Goal: Book appointment/travel/reservation

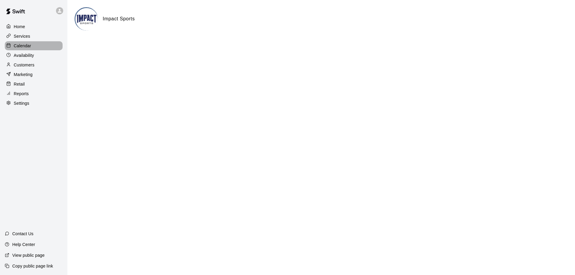
click at [22, 45] on p "Calendar" at bounding box center [22, 46] width 17 height 6
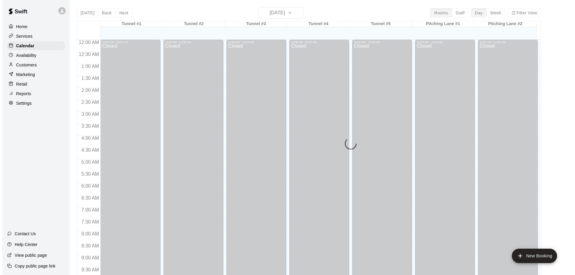
scroll to position [309, 0]
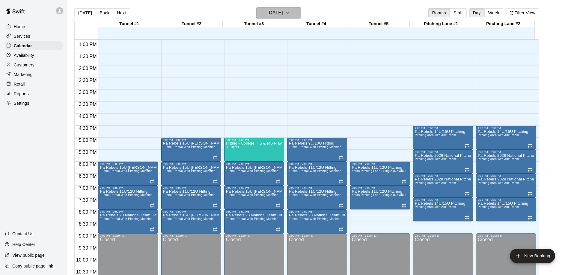
click at [290, 11] on icon "button" at bounding box center [287, 12] width 5 height 7
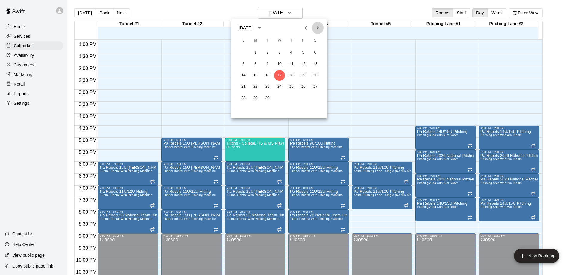
click at [316, 28] on icon "Next month" at bounding box center [317, 27] width 7 height 7
click at [291, 62] on button "8" at bounding box center [291, 64] width 11 height 11
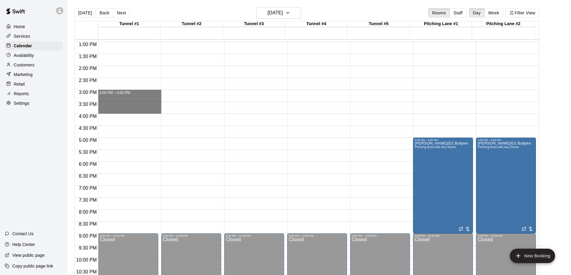
drag, startPoint x: 128, startPoint y: 91, endPoint x: 129, endPoint y: 113, distance: 21.9
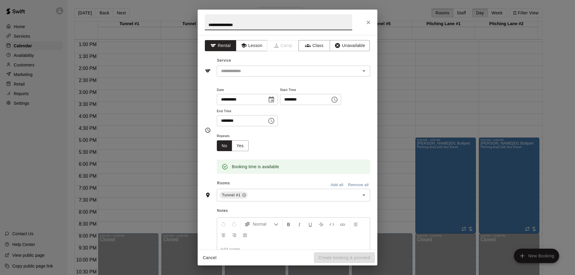
type input "**********"
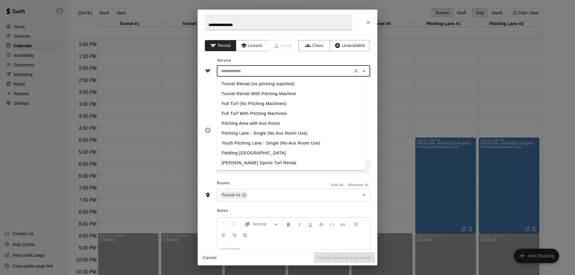
click at [255, 73] on input "text" at bounding box center [285, 70] width 132 height 7
click at [252, 113] on li "Full Turf With Pitching Machines" at bounding box center [291, 114] width 149 height 10
type input "**********"
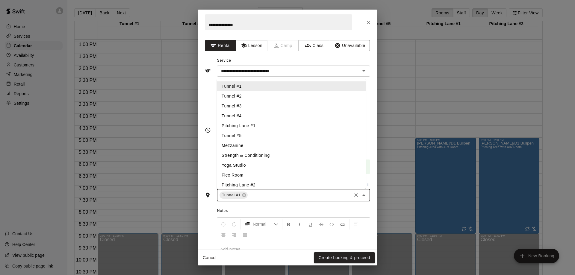
click at [267, 196] on input "text" at bounding box center [300, 195] width 102 height 7
click at [251, 94] on li "Tunnel #2" at bounding box center [291, 96] width 149 height 10
click at [249, 107] on li "Tunnel #3" at bounding box center [291, 106] width 149 height 10
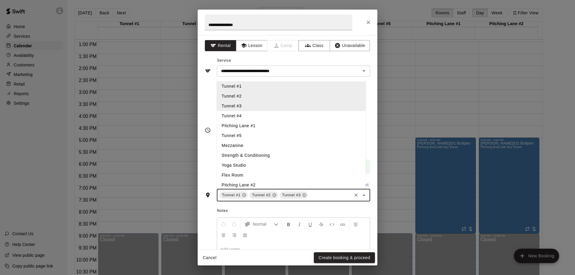
click at [249, 115] on li "Tunnel #4" at bounding box center [291, 116] width 149 height 10
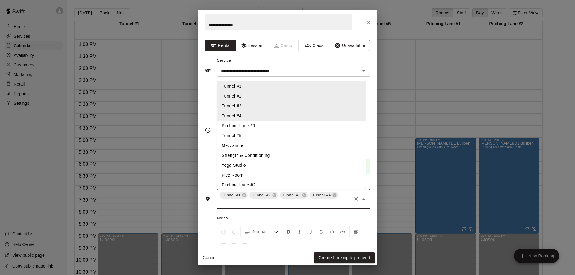
click at [250, 135] on li "Tunnel #5" at bounding box center [291, 136] width 149 height 10
click at [255, 126] on li "Pitching Lane #1" at bounding box center [291, 126] width 149 height 10
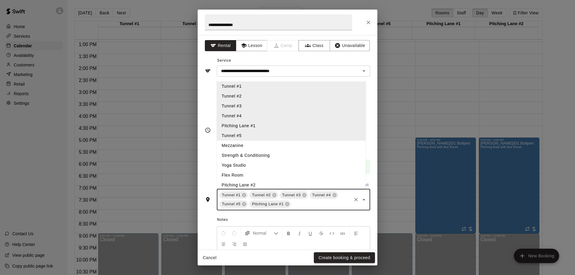
click at [253, 185] on li "Pitching Lane #2" at bounding box center [291, 185] width 149 height 10
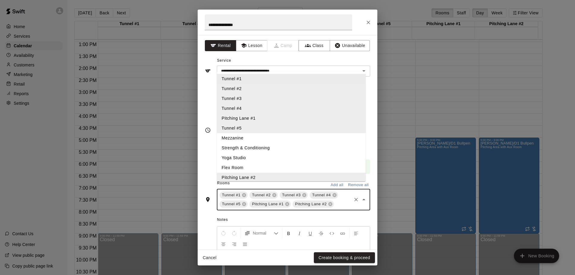
click at [319, 58] on div "**********" at bounding box center [287, 66] width 165 height 21
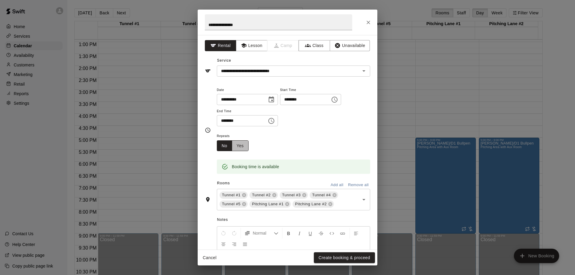
click at [240, 146] on button "Yes" at bounding box center [240, 145] width 17 height 11
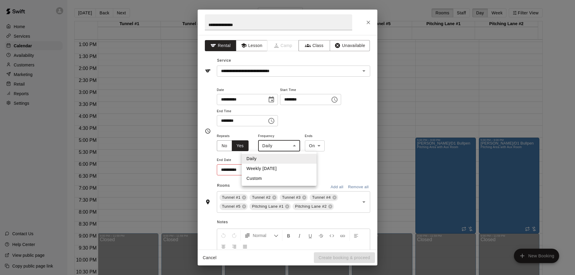
click at [294, 145] on body "Home Services Calendar Availability Customers Marketing Retail Reports Settings…" at bounding box center [287, 142] width 575 height 285
click at [276, 169] on li "Weekly [DATE]" at bounding box center [279, 169] width 75 height 10
type input "******"
click at [271, 170] on icon "Choose date" at bounding box center [270, 169] width 7 height 7
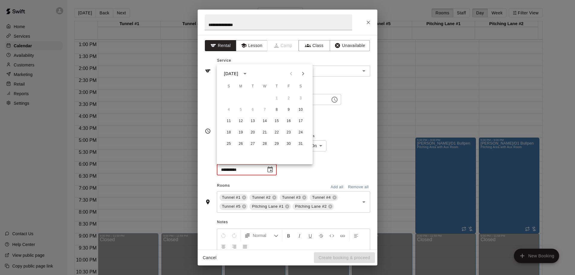
click at [303, 74] on icon "Next month" at bounding box center [303, 74] width 2 height 4
click at [278, 131] on button "26" at bounding box center [276, 132] width 11 height 11
type input "**********"
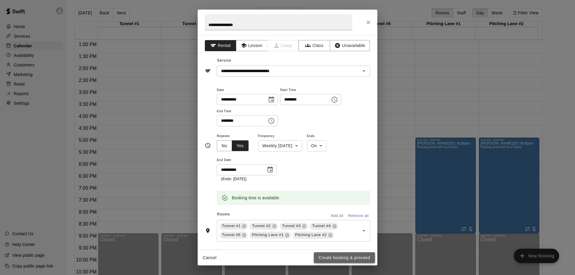
click at [339, 258] on button "Create booking & proceed" at bounding box center [344, 258] width 61 height 11
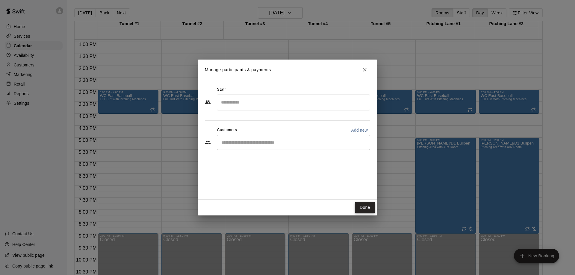
click at [369, 209] on button "Done" at bounding box center [365, 207] width 20 height 11
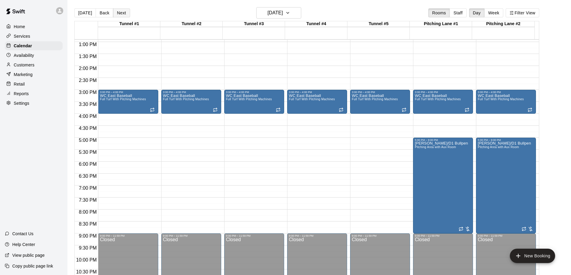
click at [120, 12] on button "Next" at bounding box center [121, 12] width 17 height 9
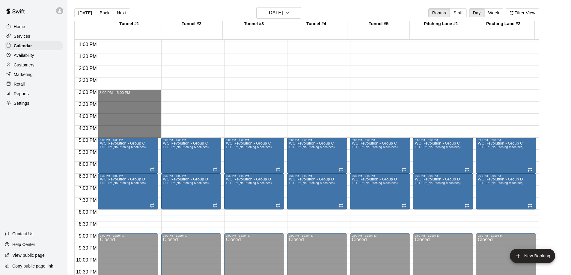
drag, startPoint x: 113, startPoint y: 91, endPoint x: 115, endPoint y: 136, distance: 44.7
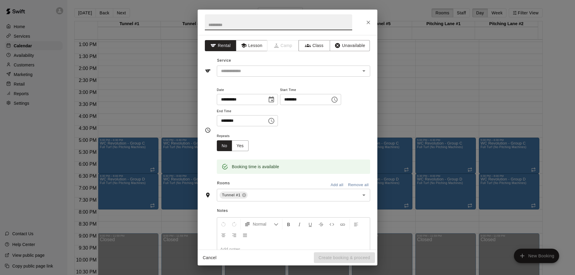
click at [211, 260] on button "Cancel" at bounding box center [209, 258] width 19 height 11
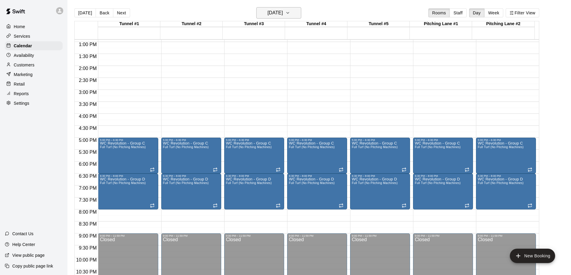
click at [290, 11] on icon "button" at bounding box center [287, 12] width 5 height 7
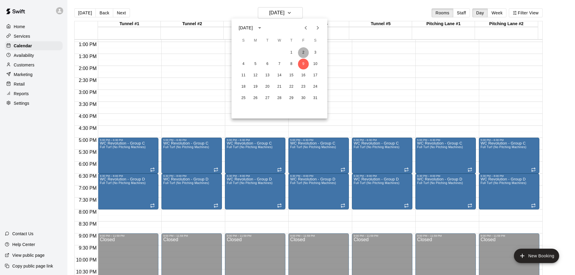
click at [303, 54] on button "2" at bounding box center [303, 52] width 11 height 11
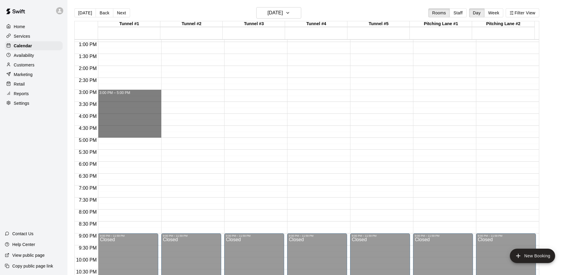
drag, startPoint x: 111, startPoint y: 92, endPoint x: 112, endPoint y: 135, distance: 43.4
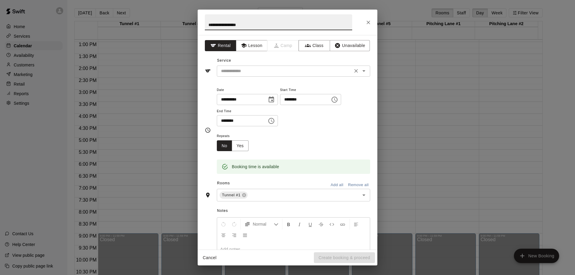
type input "**********"
click at [265, 67] on input "text" at bounding box center [285, 70] width 132 height 7
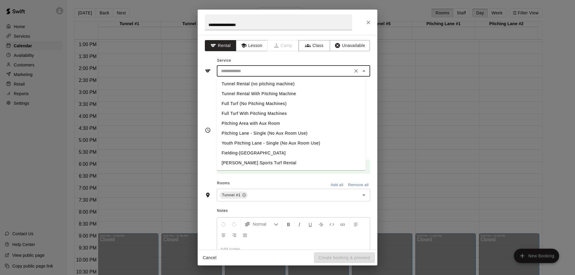
click at [253, 111] on li "Full Turf With Pitching Machines" at bounding box center [291, 114] width 149 height 10
type input "**********"
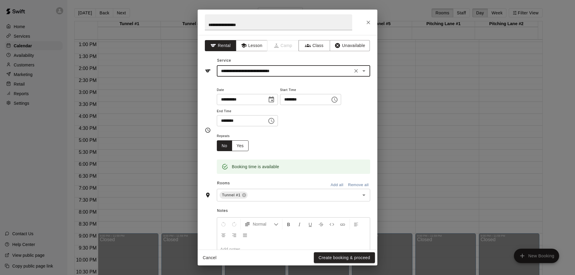
click at [240, 147] on button "Yes" at bounding box center [240, 145] width 17 height 11
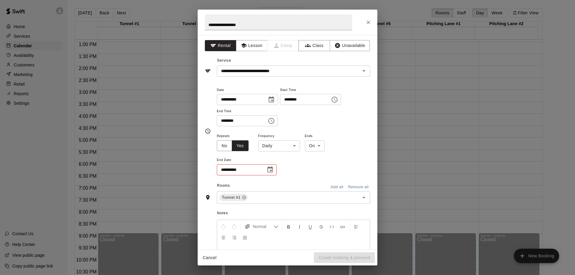
click at [293, 144] on body "Home Services Calendar Availability Customers Marketing Retail Reports Settings…" at bounding box center [287, 142] width 575 height 285
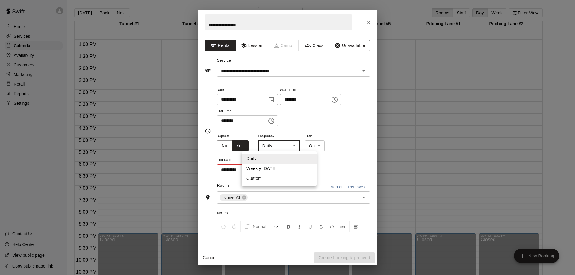
click at [276, 167] on li "Weekly [DATE]" at bounding box center [279, 169] width 75 height 10
type input "******"
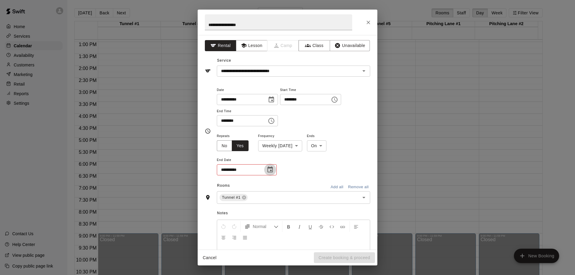
click at [271, 170] on icon "Choose date" at bounding box center [270, 169] width 7 height 7
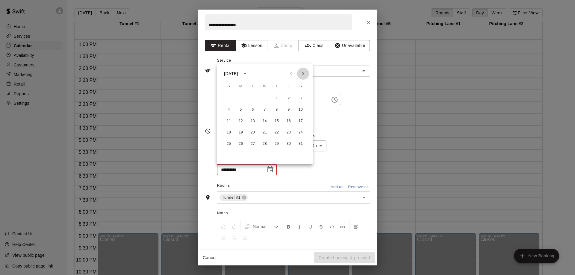
click at [305, 74] on icon "Next month" at bounding box center [303, 73] width 7 height 7
click at [288, 132] on button "27" at bounding box center [288, 132] width 11 height 11
type input "**********"
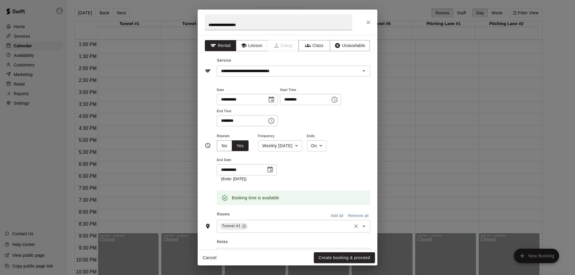
click at [271, 224] on input "text" at bounding box center [300, 226] width 102 height 7
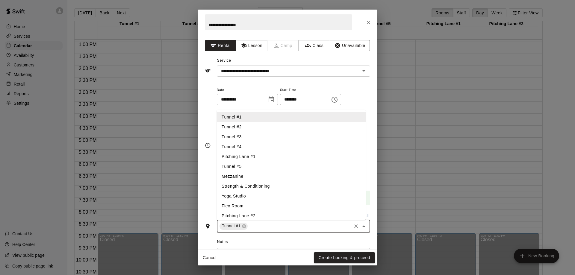
click at [248, 127] on li "Tunnel #2" at bounding box center [291, 127] width 149 height 10
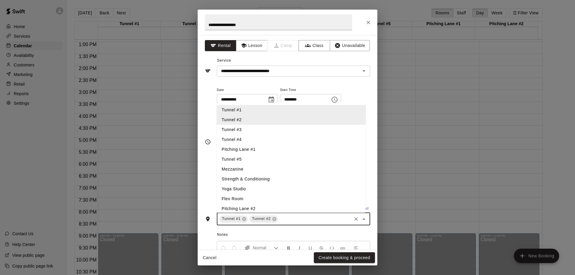
click at [254, 135] on li "Tunnel #4" at bounding box center [291, 140] width 149 height 10
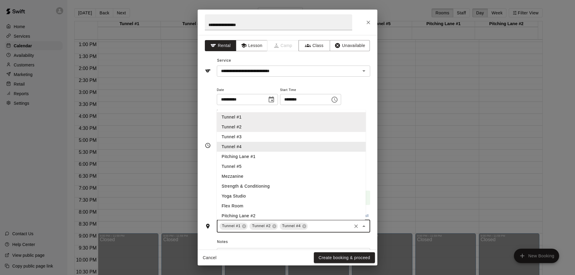
click at [247, 143] on li "Tunnel #4" at bounding box center [291, 147] width 149 height 10
click at [252, 131] on li "Tunnel #2" at bounding box center [291, 127] width 149 height 10
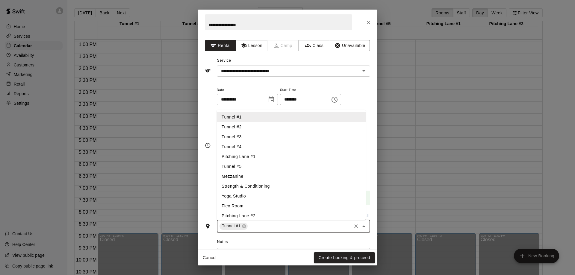
click at [250, 128] on li "Tunnel #2" at bounding box center [291, 127] width 149 height 10
click at [253, 136] on li "Tunnel #3" at bounding box center [291, 137] width 149 height 10
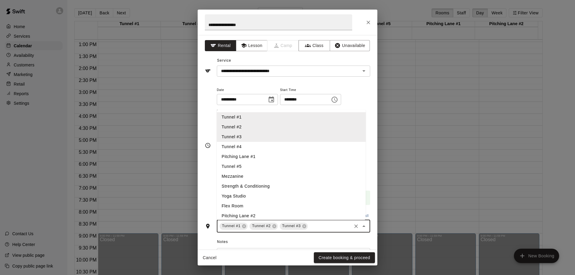
click at [254, 145] on li "Tunnel #4" at bounding box center [291, 147] width 149 height 10
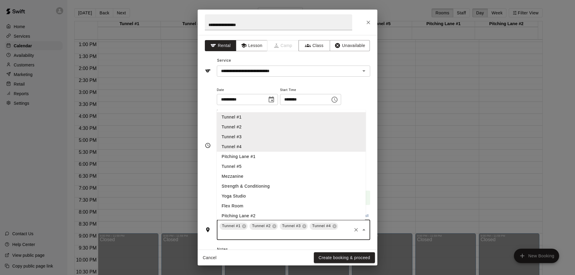
click at [258, 164] on li "Tunnel #5" at bounding box center [291, 167] width 149 height 10
click at [257, 156] on li "Pitching Lane #1" at bounding box center [291, 157] width 149 height 10
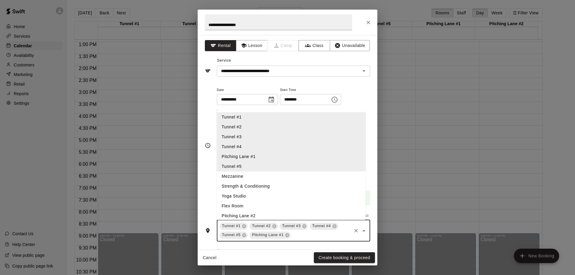
click at [259, 216] on li "Pitching Lane #2" at bounding box center [291, 216] width 149 height 10
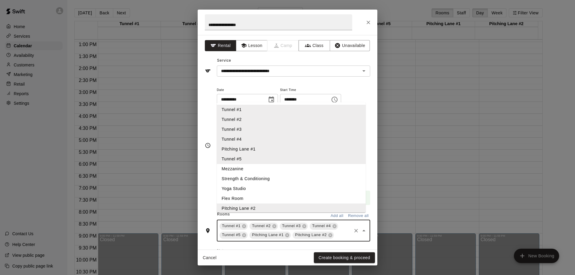
click at [253, 174] on li "Mezzanine" at bounding box center [291, 169] width 149 height 10
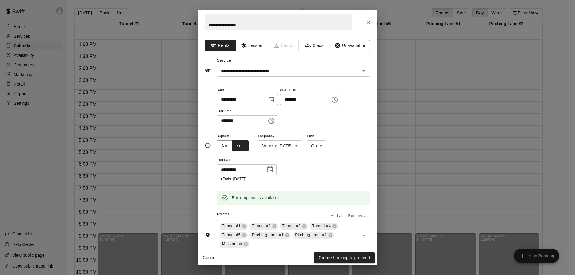
drag, startPoint x: 337, startPoint y: 258, endPoint x: 312, endPoint y: 178, distance: 83.4
click at [312, 178] on div "**********" at bounding box center [288, 138] width 180 height 256
click at [339, 257] on button "Create booking & proceed" at bounding box center [344, 258] width 61 height 11
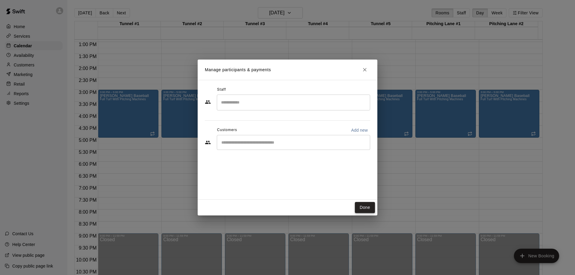
drag, startPoint x: 368, startPoint y: 207, endPoint x: 352, endPoint y: 151, distance: 58.4
click at [368, 206] on button "Done" at bounding box center [365, 207] width 20 height 11
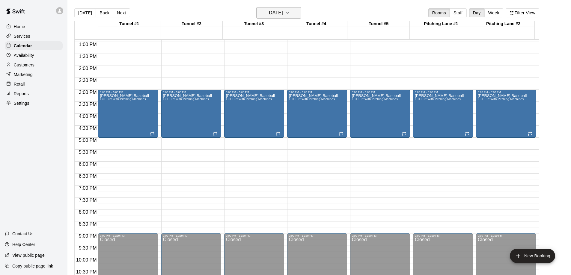
click at [290, 11] on icon "button" at bounding box center [287, 12] width 5 height 7
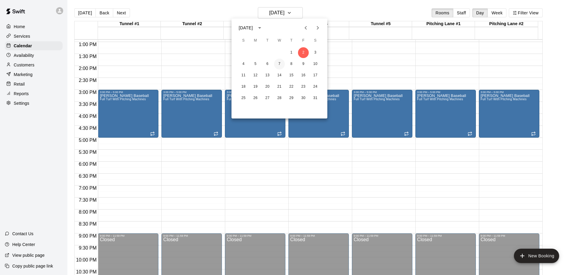
click at [279, 65] on button "7" at bounding box center [279, 64] width 11 height 11
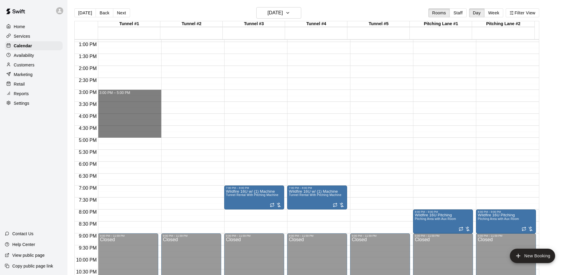
drag, startPoint x: 114, startPoint y: 92, endPoint x: 116, endPoint y: 133, distance: 41.4
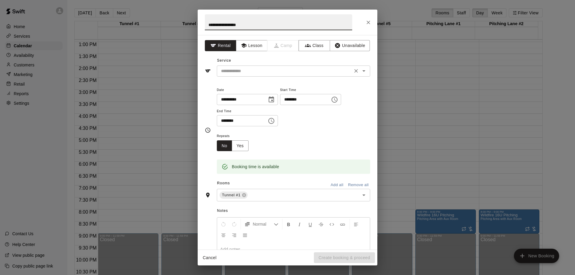
type input "**********"
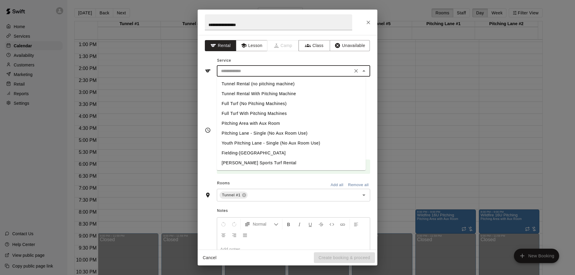
click at [250, 71] on input "text" at bounding box center [285, 70] width 132 height 7
click at [261, 112] on li "Full Turf With Pitching Machines" at bounding box center [291, 114] width 149 height 10
type input "**********"
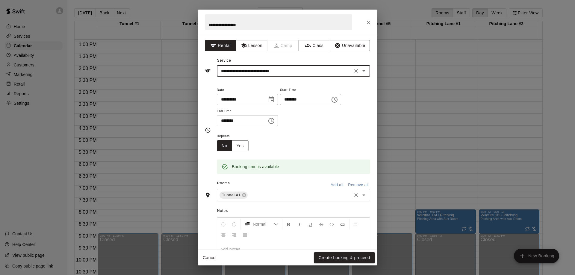
click at [277, 197] on input "text" at bounding box center [300, 195] width 102 height 7
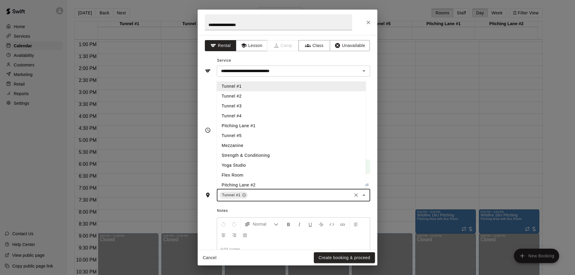
click at [251, 97] on li "Tunnel #2" at bounding box center [291, 96] width 149 height 10
click at [251, 106] on li "Tunnel #3" at bounding box center [291, 106] width 149 height 10
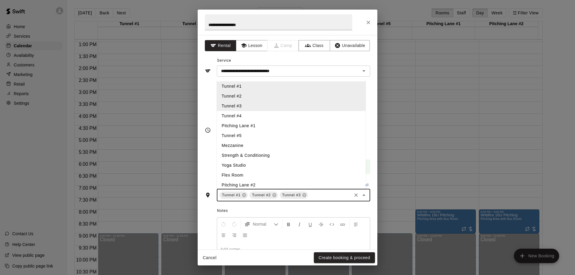
click at [253, 118] on li "Tunnel #4" at bounding box center [291, 116] width 149 height 10
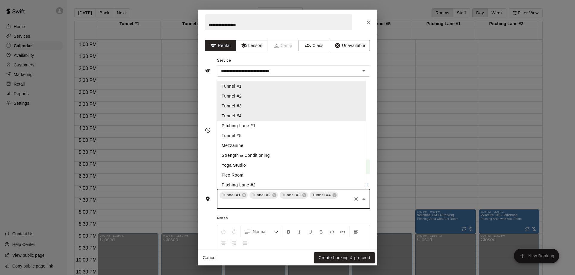
click at [256, 138] on li "Tunnel #5" at bounding box center [291, 136] width 149 height 10
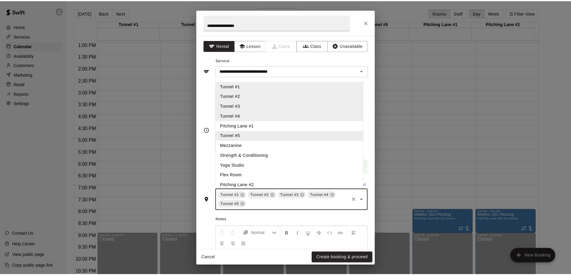
scroll to position [3, 0]
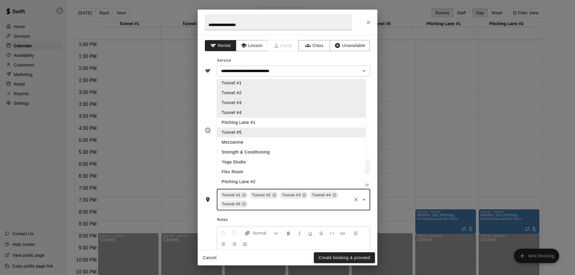
click at [257, 121] on li "Pitching Lane #1" at bounding box center [291, 123] width 149 height 10
click at [263, 183] on li "Pitching Lane #2" at bounding box center [291, 182] width 149 height 10
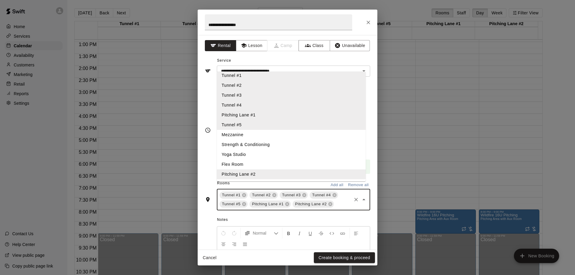
click at [253, 140] on li "Mezzanine" at bounding box center [291, 135] width 149 height 10
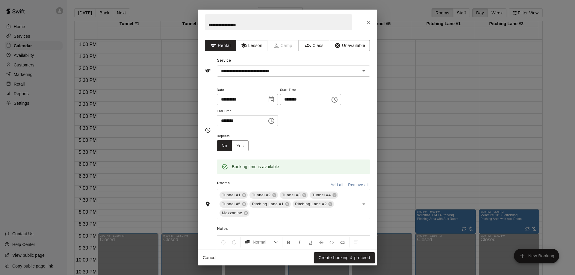
click at [326, 56] on div "**********" at bounding box center [287, 66] width 165 height 21
click at [240, 147] on button "Yes" at bounding box center [240, 145] width 17 height 11
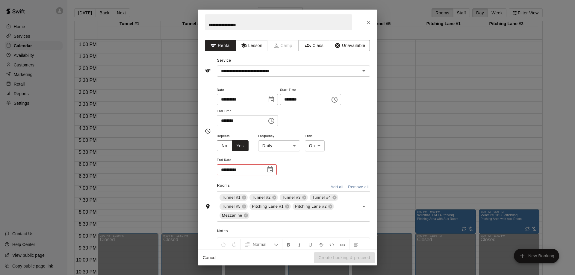
click at [292, 144] on body "Home Services Calendar Availability Customers Marketing Retail Reports Settings…" at bounding box center [287, 142] width 575 height 285
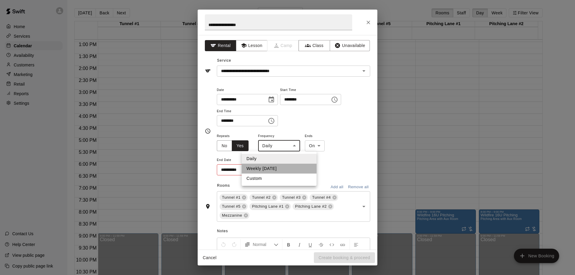
click at [270, 169] on li "Weekly [DATE]" at bounding box center [279, 169] width 75 height 10
type input "******"
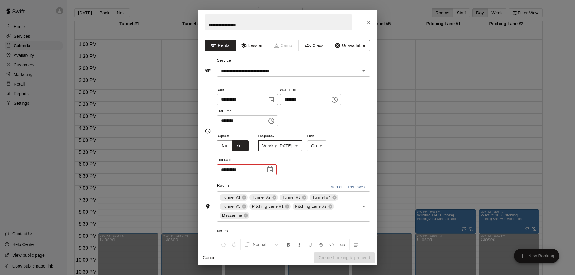
click at [270, 172] on icon "Choose date" at bounding box center [270, 169] width 7 height 7
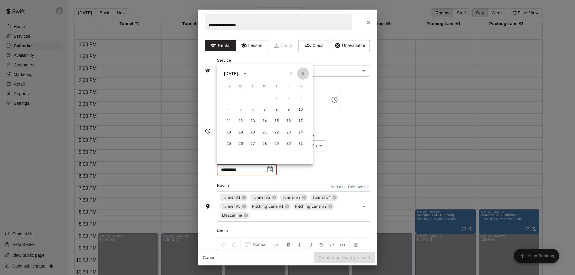
click at [301, 74] on icon "Next month" at bounding box center [303, 73] width 7 height 7
click at [263, 133] on button "25" at bounding box center [264, 132] width 11 height 11
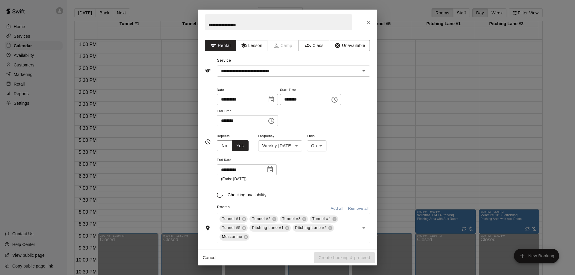
type input "**********"
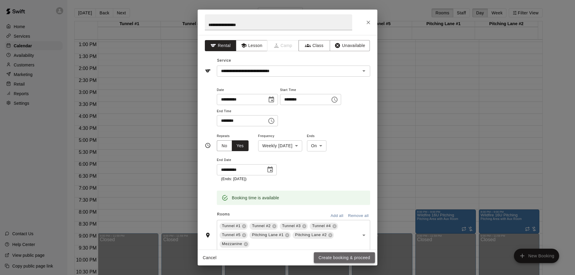
click at [332, 256] on button "Create booking & proceed" at bounding box center [344, 258] width 61 height 11
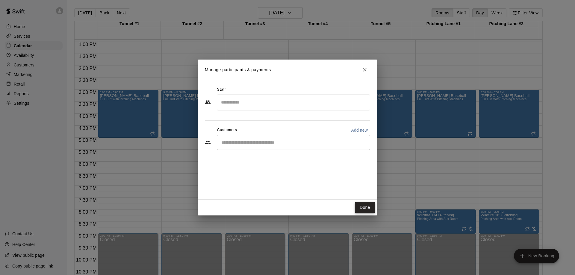
click at [361, 207] on button "Done" at bounding box center [365, 207] width 20 height 11
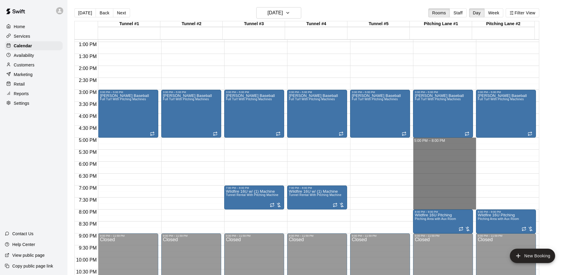
drag, startPoint x: 420, startPoint y: 140, endPoint x: 424, endPoint y: 205, distance: 64.5
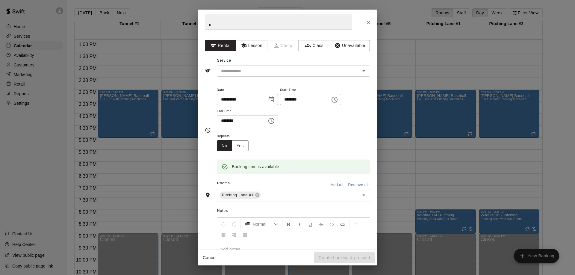
type input "*"
click at [211, 259] on button "Cancel" at bounding box center [209, 258] width 19 height 11
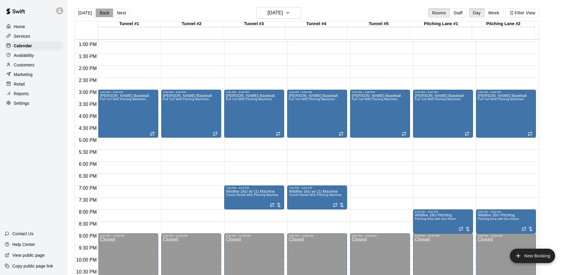
click at [104, 14] on button "Back" at bounding box center [105, 12] width 18 height 9
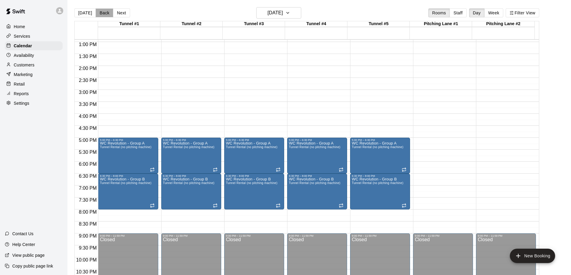
click at [99, 12] on button "Back" at bounding box center [105, 12] width 18 height 9
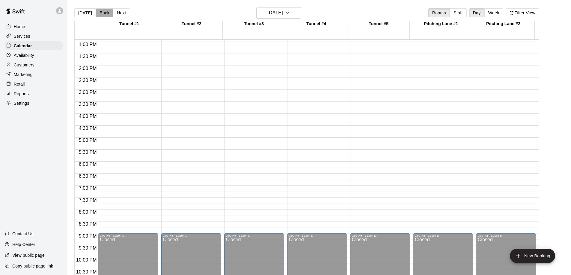
click at [99, 12] on button "Back" at bounding box center [105, 12] width 18 height 9
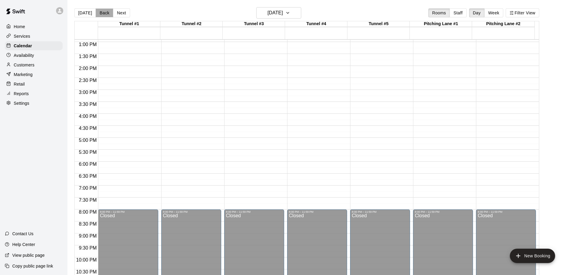
click at [99, 12] on button "Back" at bounding box center [105, 12] width 18 height 9
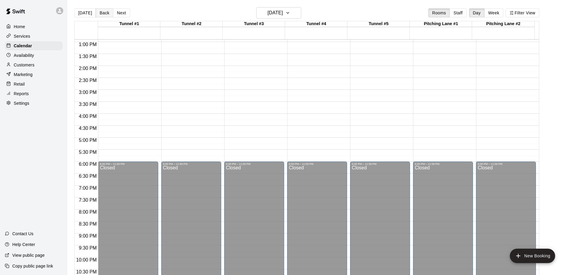
click at [99, 12] on button "Back" at bounding box center [105, 12] width 18 height 9
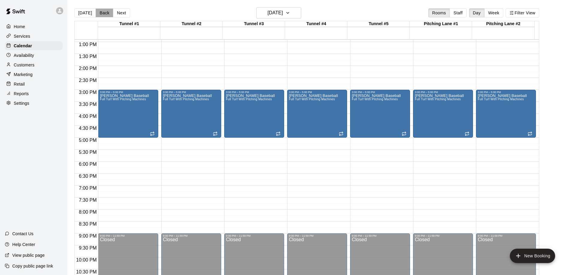
click at [99, 12] on button "Back" at bounding box center [105, 12] width 18 height 9
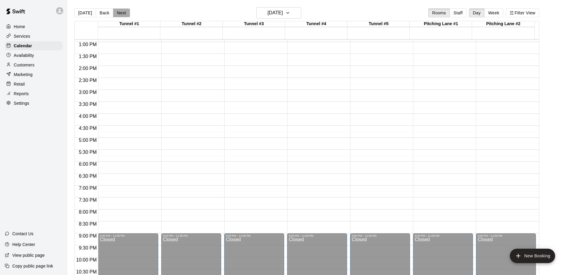
click at [117, 12] on button "Next" at bounding box center [121, 12] width 17 height 9
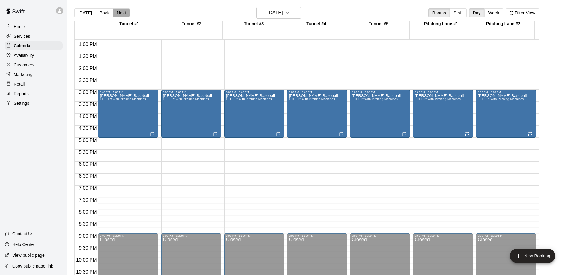
click at [117, 12] on button "Next" at bounding box center [121, 12] width 17 height 9
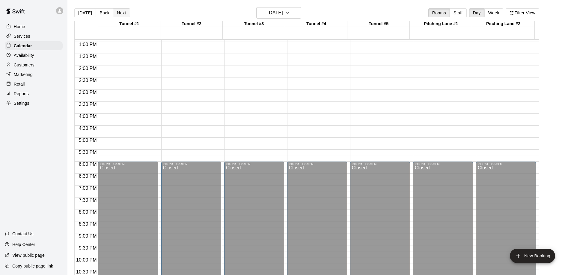
click at [117, 12] on button "Next" at bounding box center [121, 12] width 17 height 9
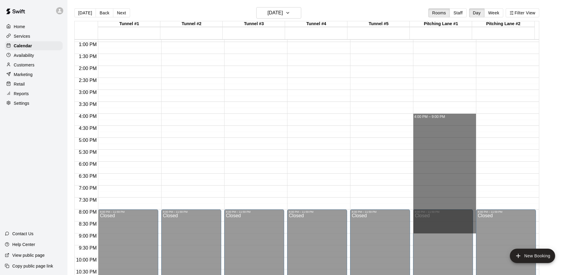
drag, startPoint x: 422, startPoint y: 116, endPoint x: 420, endPoint y: 229, distance: 113.5
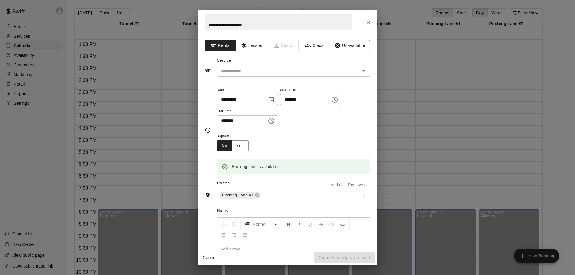
type input "**********"
click at [257, 71] on input "text" at bounding box center [285, 70] width 132 height 7
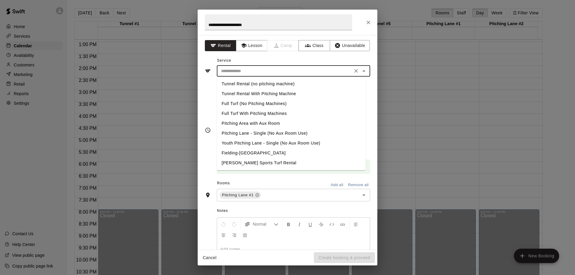
click at [251, 123] on li "Pitching Area with Aux Room" at bounding box center [291, 124] width 149 height 10
type input "**********"
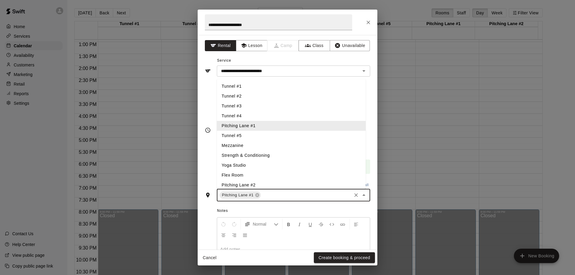
click at [285, 198] on input "text" at bounding box center [306, 195] width 89 height 7
click at [258, 184] on li "Pitching Lane #2" at bounding box center [291, 185] width 149 height 10
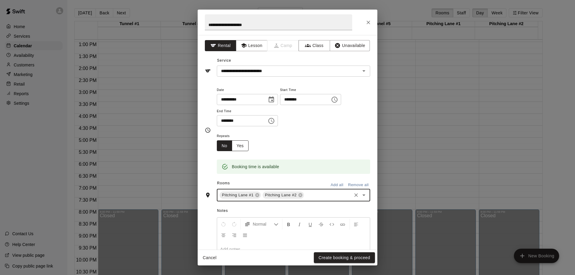
click at [244, 146] on button "Yes" at bounding box center [240, 145] width 17 height 11
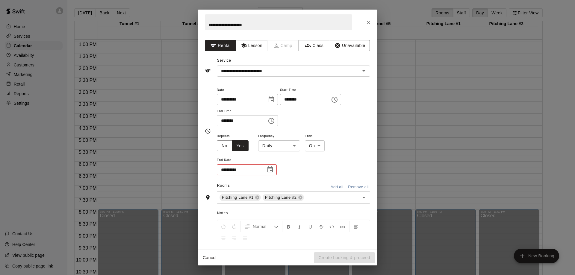
click at [280, 147] on body "Home Services Calendar Availability Customers Marketing Retail Reports Settings…" at bounding box center [287, 142] width 575 height 285
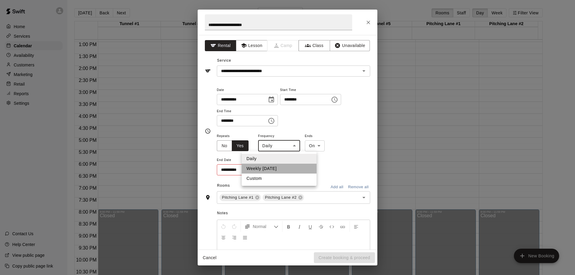
click at [272, 170] on li "Weekly [DATE]" at bounding box center [279, 169] width 75 height 10
type input "******"
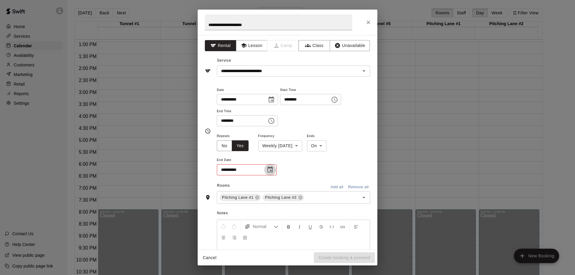
click at [271, 174] on button "Choose date" at bounding box center [270, 170] width 12 height 12
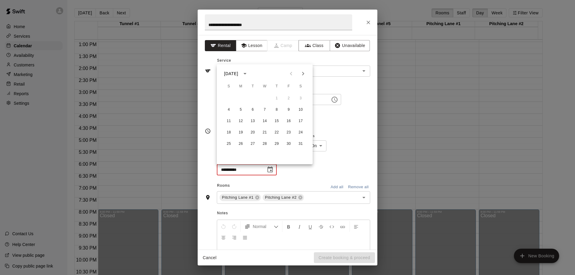
click at [304, 73] on icon "Next month" at bounding box center [303, 74] width 2 height 4
click at [231, 121] on button "15" at bounding box center [228, 121] width 11 height 11
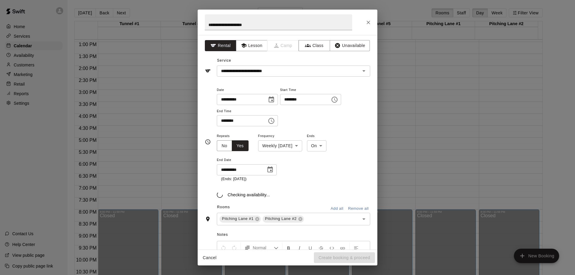
type input "**********"
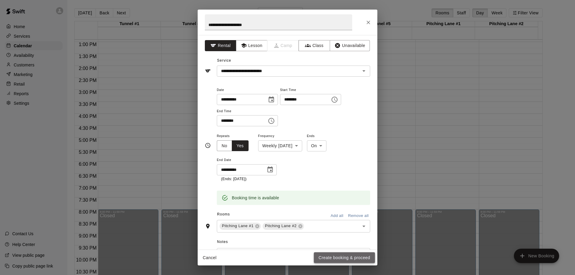
click at [344, 256] on button "Create booking & proceed" at bounding box center [344, 258] width 61 height 11
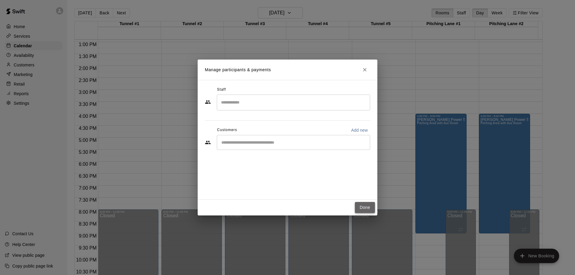
click at [368, 207] on button "Done" at bounding box center [365, 207] width 20 height 11
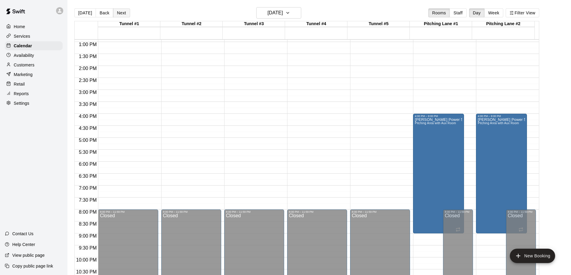
click at [122, 12] on button "Next" at bounding box center [121, 12] width 17 height 9
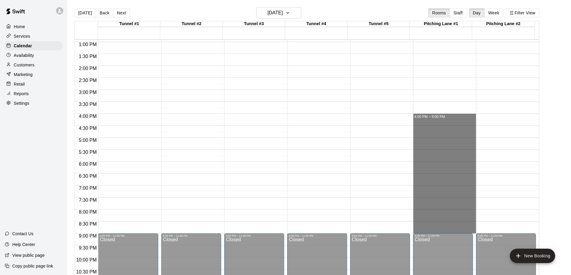
drag, startPoint x: 433, startPoint y: 118, endPoint x: 431, endPoint y: 229, distance: 110.5
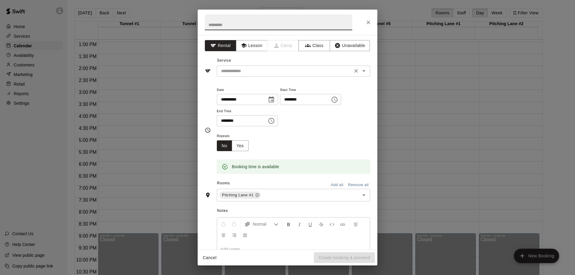
click at [269, 69] on input "text" at bounding box center [285, 70] width 132 height 7
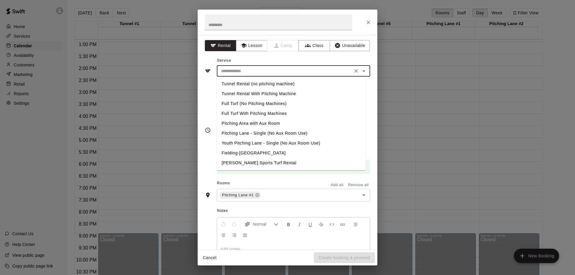
click at [263, 124] on li "Pitching Area with Aux Room" at bounding box center [291, 124] width 149 height 10
type input "**********"
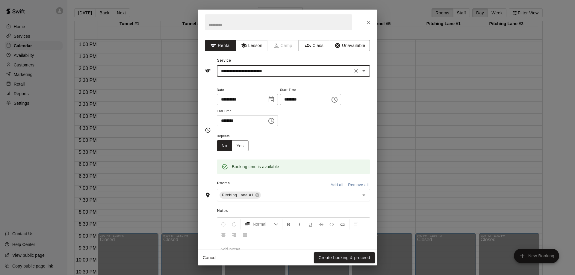
click at [244, 25] on input "text" at bounding box center [278, 22] width 147 height 16
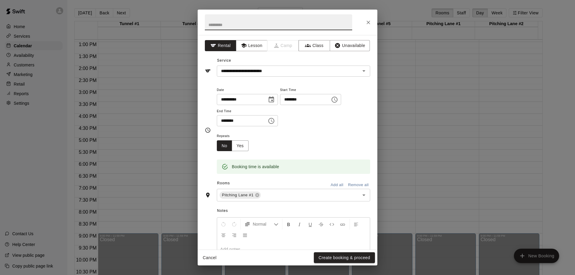
paste input "**********"
type input "**********"
click at [268, 194] on input "text" at bounding box center [306, 195] width 89 height 7
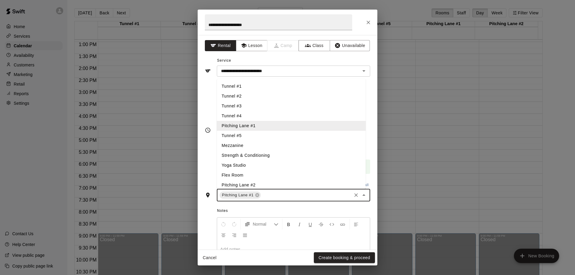
click at [260, 183] on li "Pitching Lane #2" at bounding box center [291, 185] width 149 height 10
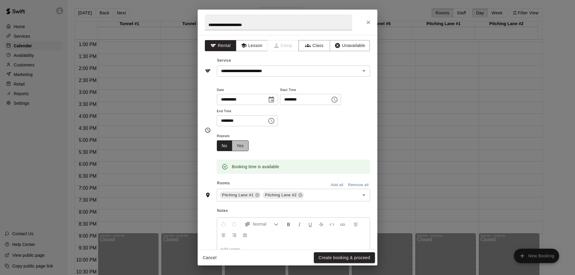
click at [243, 145] on button "Yes" at bounding box center [240, 145] width 17 height 11
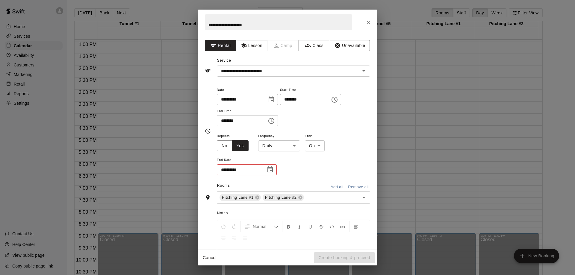
click at [281, 147] on body "Home Services Calendar Availability Customers Marketing Retail Reports Settings…" at bounding box center [287, 142] width 575 height 285
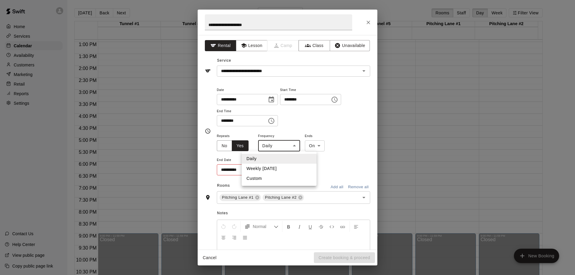
click at [273, 172] on li "Weekly [DATE]" at bounding box center [279, 169] width 75 height 10
type input "******"
click at [270, 172] on icon "Choose date" at bounding box center [270, 169] width 7 height 7
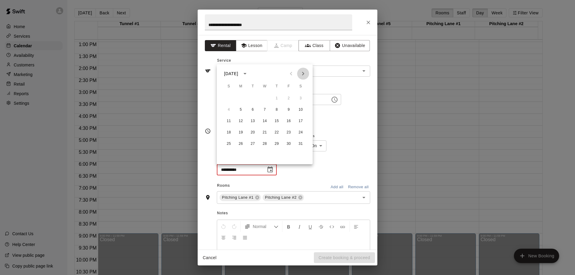
click at [303, 75] on icon "Next month" at bounding box center [303, 73] width 7 height 7
click at [241, 122] on button "16" at bounding box center [240, 121] width 11 height 11
type input "**********"
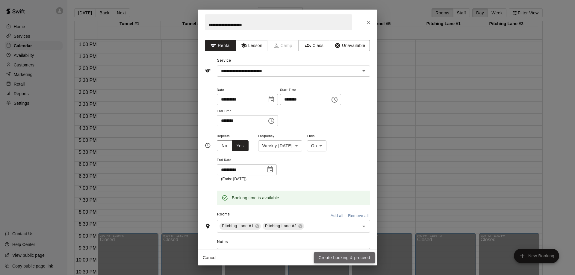
click at [336, 258] on button "Create booking & proceed" at bounding box center [344, 258] width 61 height 11
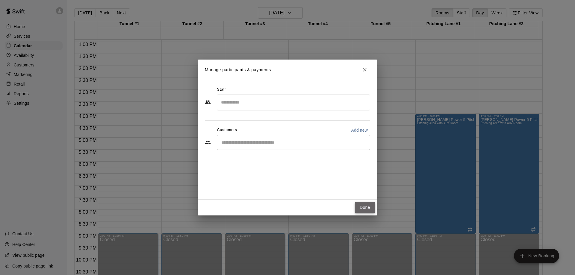
click at [368, 206] on button "Done" at bounding box center [365, 207] width 20 height 11
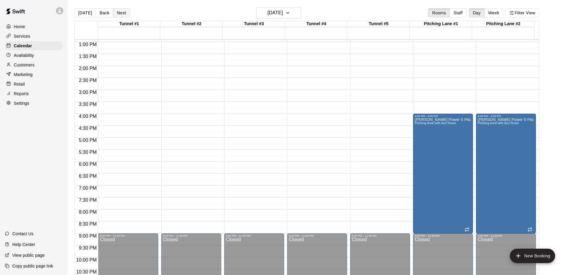
click at [122, 11] on button "Next" at bounding box center [121, 12] width 17 height 9
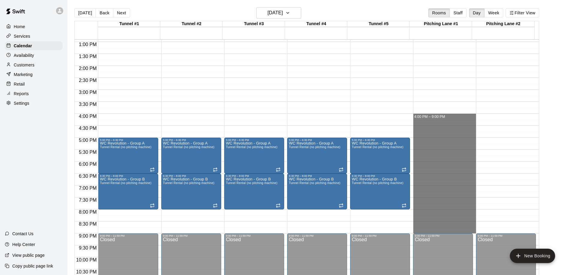
drag, startPoint x: 425, startPoint y: 117, endPoint x: 424, endPoint y: 232, distance: 114.4
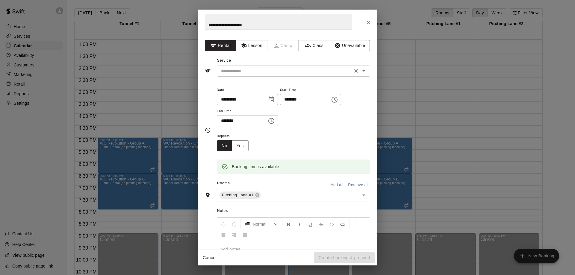
type input "**********"
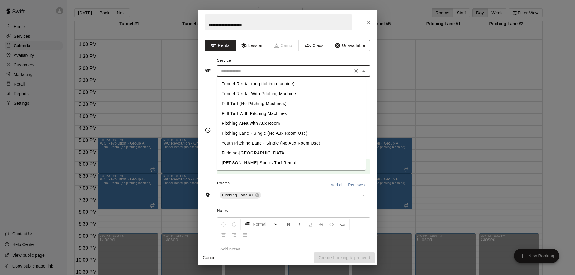
click at [256, 72] on input "text" at bounding box center [285, 70] width 132 height 7
click at [255, 123] on li "Pitching Area with Aux Room" at bounding box center [291, 124] width 149 height 10
type input "**********"
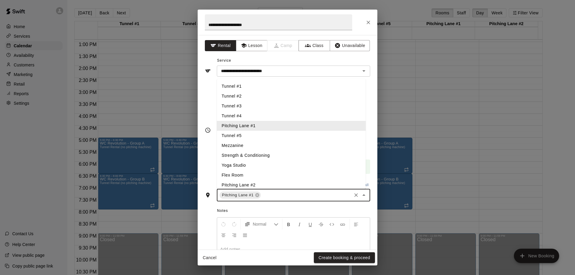
click at [272, 196] on input "text" at bounding box center [306, 195] width 89 height 7
click at [253, 185] on li "Pitching Lane #2" at bounding box center [291, 185] width 149 height 10
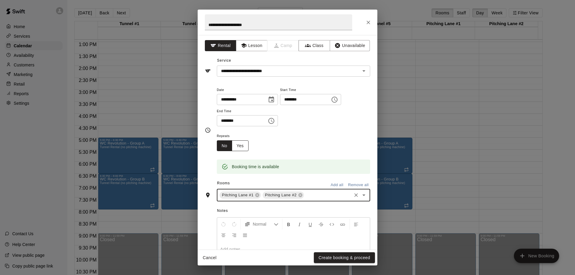
click at [245, 146] on button "Yes" at bounding box center [240, 145] width 17 height 11
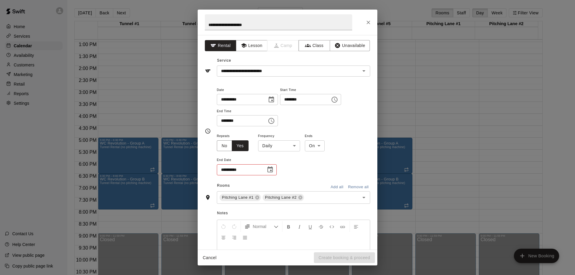
click at [270, 169] on icon "Choose date" at bounding box center [269, 170] width 5 height 6
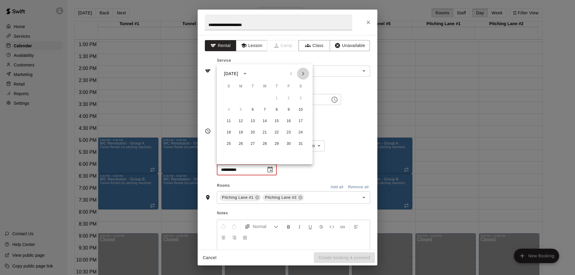
click at [305, 72] on icon "Next month" at bounding box center [303, 73] width 7 height 7
click at [252, 121] on button "17" at bounding box center [252, 121] width 11 height 11
type input "**********"
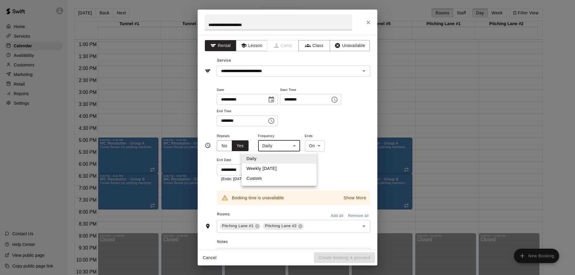
click at [286, 146] on body "Home Services Calendar Availability Customers Marketing Retail Reports Settings…" at bounding box center [287, 142] width 575 height 285
click at [277, 170] on li "Weekly [DATE]" at bounding box center [279, 169] width 75 height 10
type input "******"
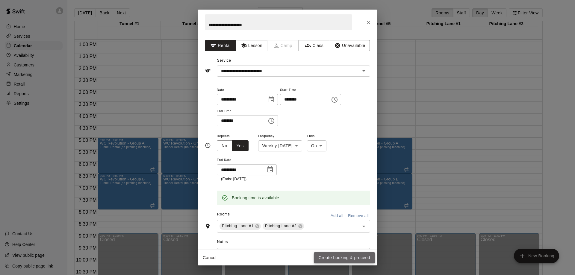
click at [347, 256] on button "Create booking & proceed" at bounding box center [344, 258] width 61 height 11
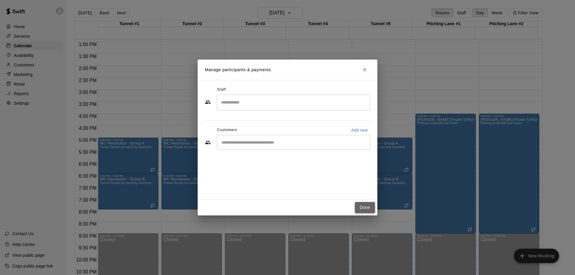
click at [365, 205] on button "Done" at bounding box center [365, 207] width 20 height 11
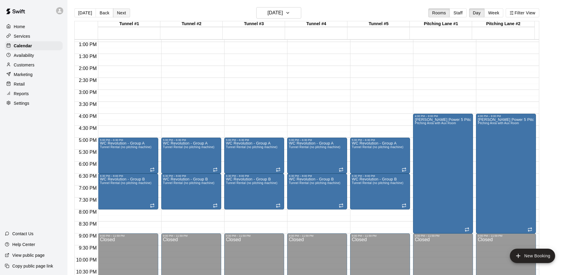
click at [120, 12] on button "Next" at bounding box center [121, 12] width 17 height 9
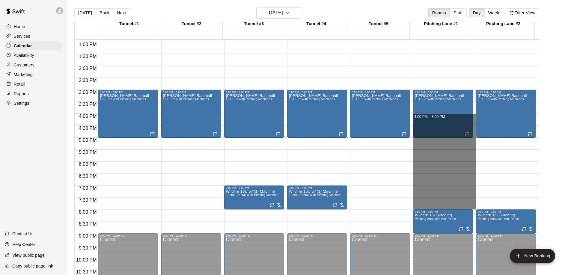
drag, startPoint x: 473, startPoint y: 116, endPoint x: 467, endPoint y: 208, distance: 92.5
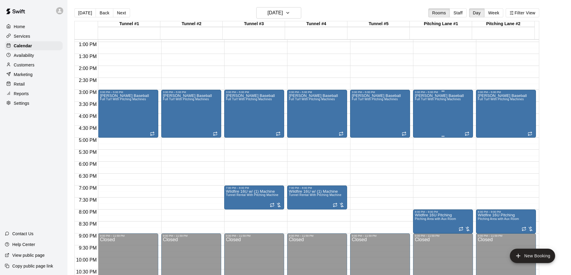
click at [433, 116] on div "[PERSON_NAME] Baseball Full Turf With Pitching Machines" at bounding box center [439, 231] width 49 height 275
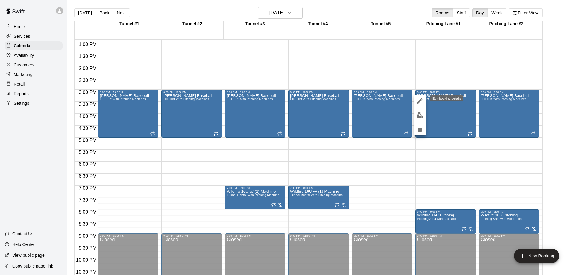
click at [419, 101] on icon "edit" at bounding box center [419, 100] width 5 height 5
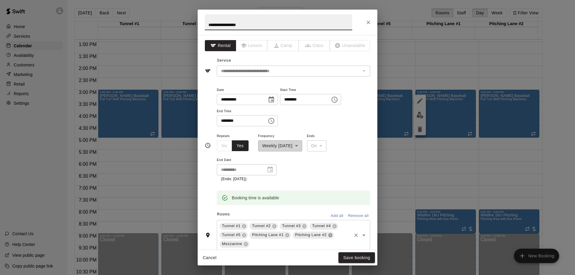
click at [330, 237] on icon at bounding box center [330, 235] width 4 height 4
click at [287, 234] on icon at bounding box center [287, 235] width 4 height 4
click at [355, 258] on button "Save booking" at bounding box center [356, 258] width 37 height 11
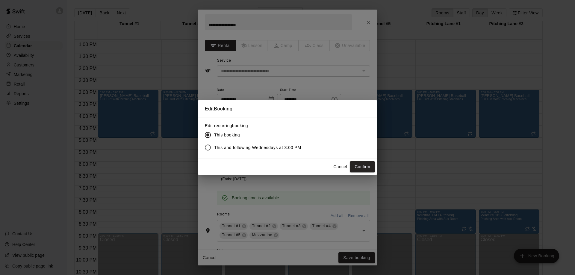
click at [235, 146] on span "This and following Wednesdays at 3:00 PM" at bounding box center [257, 148] width 87 height 6
click at [359, 167] on button "Confirm" at bounding box center [362, 166] width 25 height 11
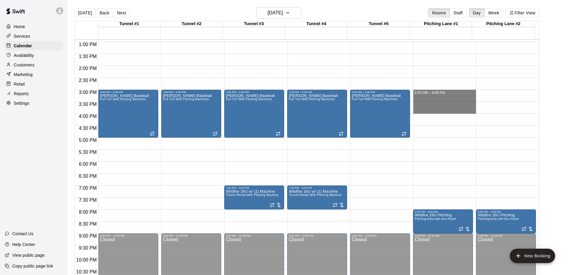
drag, startPoint x: 423, startPoint y: 92, endPoint x: 425, endPoint y: 109, distance: 17.2
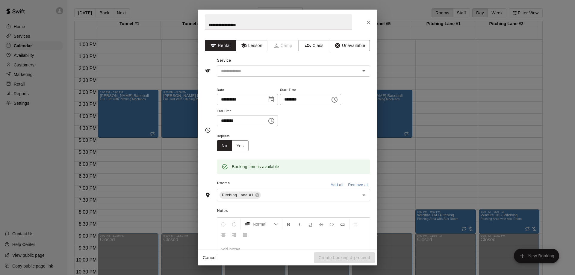
type input "**********"
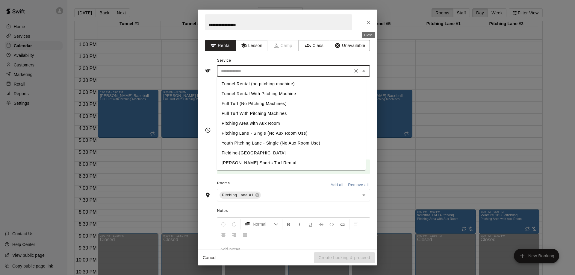
click at [306, 69] on input "text" at bounding box center [285, 70] width 132 height 7
click at [263, 113] on li "Full Turf With Pitching Machines" at bounding box center [291, 114] width 149 height 10
type input "**********"
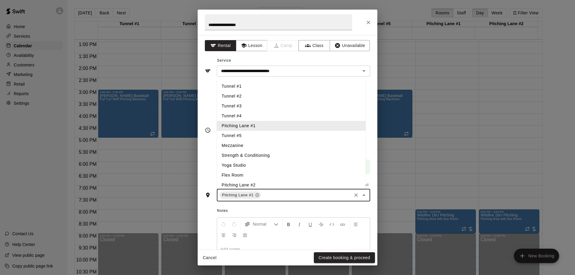
click at [281, 197] on input "text" at bounding box center [306, 195] width 89 height 7
click at [258, 185] on li "Pitching Lane #2" at bounding box center [291, 185] width 149 height 10
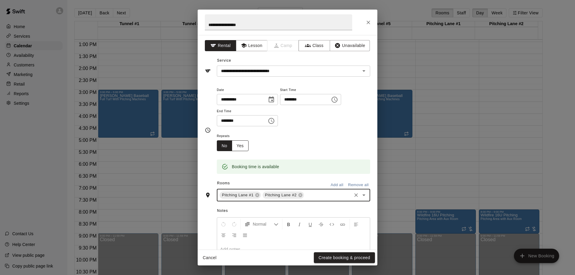
click at [245, 146] on button "Yes" at bounding box center [240, 145] width 17 height 11
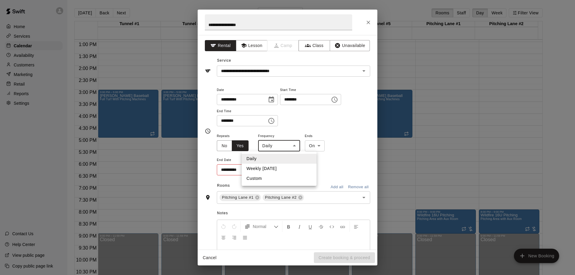
click at [277, 147] on body "Home Services Calendar Availability Customers Marketing Retail Reports Settings…" at bounding box center [287, 142] width 575 height 285
click at [270, 168] on li "Weekly [DATE]" at bounding box center [279, 169] width 75 height 10
type input "******"
click at [268, 171] on icon "Choose date" at bounding box center [270, 169] width 7 height 7
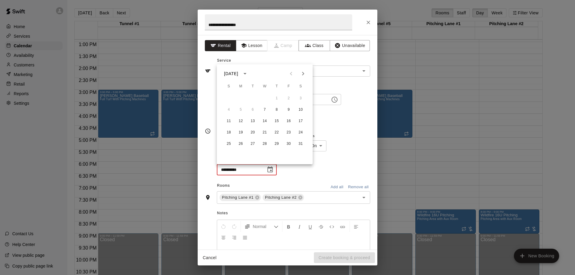
click at [304, 72] on icon "Next month" at bounding box center [303, 73] width 7 height 7
click at [264, 134] on button "25" at bounding box center [264, 132] width 11 height 11
type input "**********"
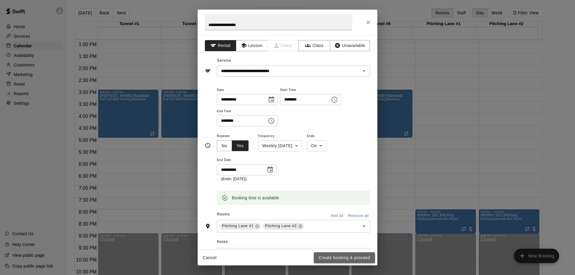
click at [344, 259] on button "Create booking & proceed" at bounding box center [344, 258] width 61 height 11
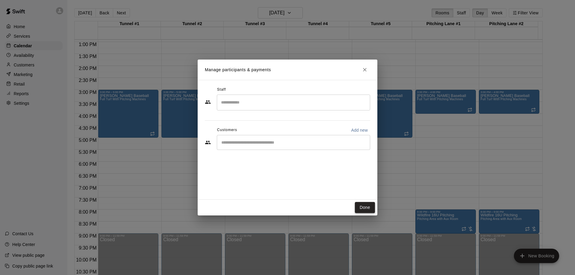
click at [363, 205] on button "Done" at bounding box center [365, 207] width 20 height 11
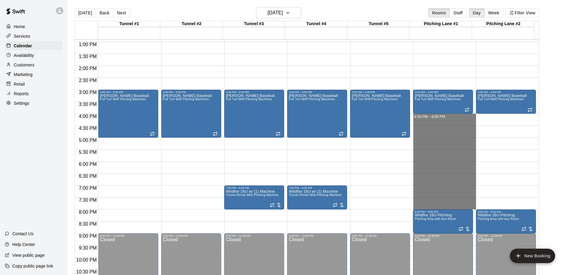
drag, startPoint x: 424, startPoint y: 116, endPoint x: 430, endPoint y: 208, distance: 91.6
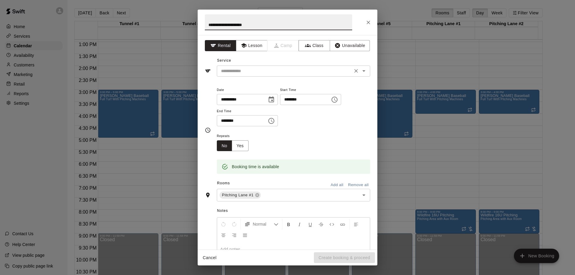
type input "**********"
click at [269, 72] on input "text" at bounding box center [285, 70] width 132 height 7
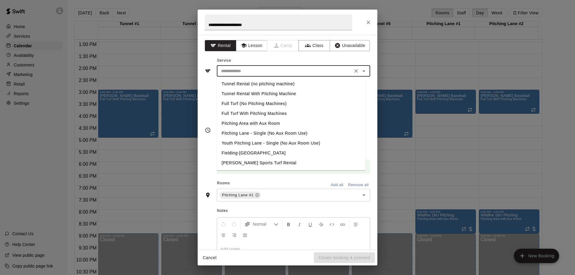
click at [256, 123] on li "Pitching Area with Aux Room" at bounding box center [291, 124] width 149 height 10
type input "**********"
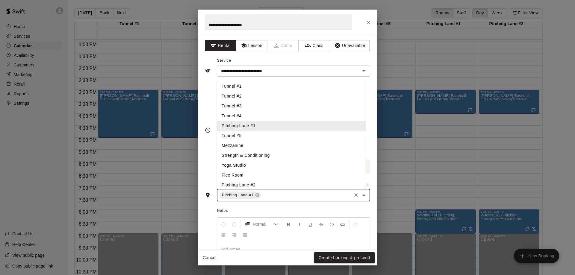
click at [281, 196] on input "text" at bounding box center [306, 195] width 89 height 7
click at [261, 186] on li "Pitching Lane #2" at bounding box center [291, 185] width 149 height 10
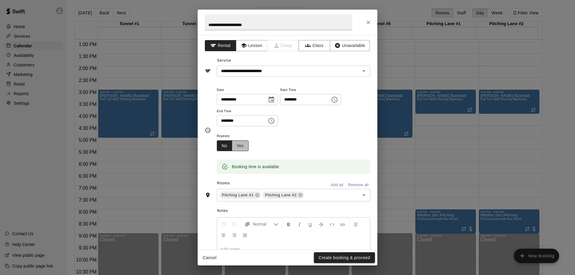
click at [240, 144] on button "Yes" at bounding box center [240, 145] width 17 height 11
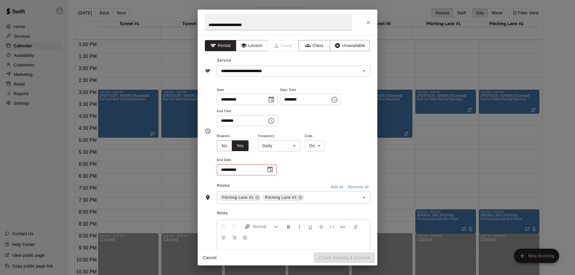
click at [294, 147] on body "Home Services Calendar Availability Customers Marketing Retail Reports Settings…" at bounding box center [287, 142] width 575 height 285
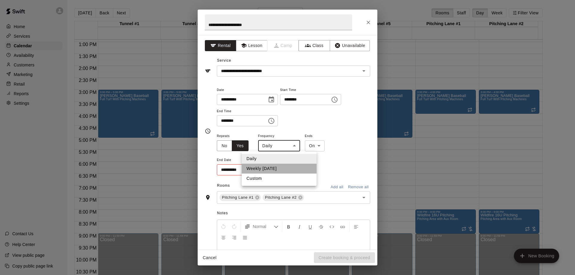
click at [285, 167] on li "Weekly [DATE]" at bounding box center [279, 169] width 75 height 10
type input "******"
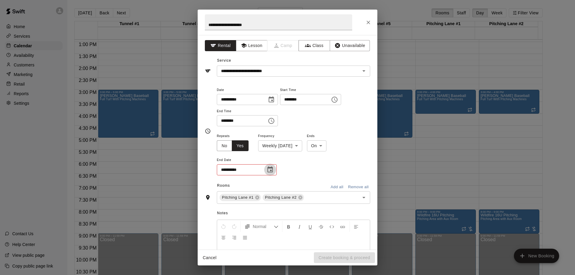
click at [272, 171] on icon "Choose date" at bounding box center [269, 170] width 5 height 6
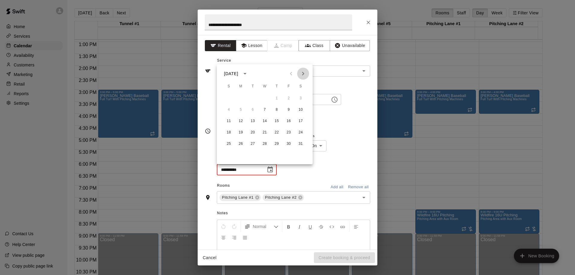
click at [302, 74] on icon "Next month" at bounding box center [303, 73] width 7 height 7
click at [265, 120] on button "18" at bounding box center [264, 121] width 11 height 11
type input "**********"
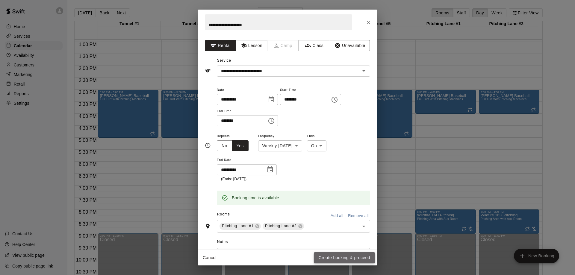
click at [333, 257] on button "Create booking & proceed" at bounding box center [344, 258] width 61 height 11
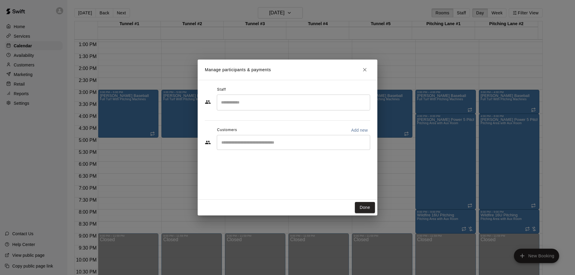
drag, startPoint x: 474, startPoint y: 236, endPoint x: 474, endPoint y: 243, distance: 7.2
click at [474, 243] on div "Manage participants & payments Staff ​ Customers Add new ​ Done" at bounding box center [287, 137] width 575 height 275
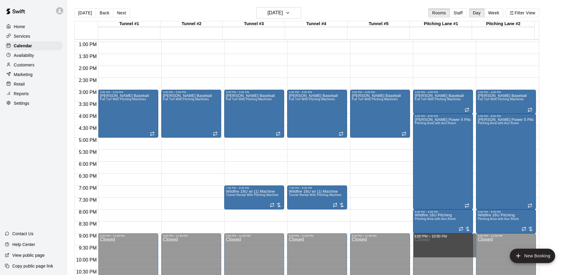
drag, startPoint x: 473, startPoint y: 235, endPoint x: 471, endPoint y: 253, distance: 18.3
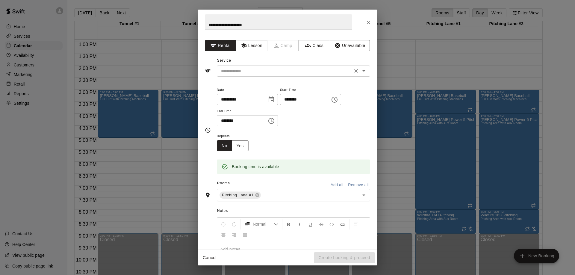
type input "**********"
click at [259, 70] on input "text" at bounding box center [285, 70] width 132 height 7
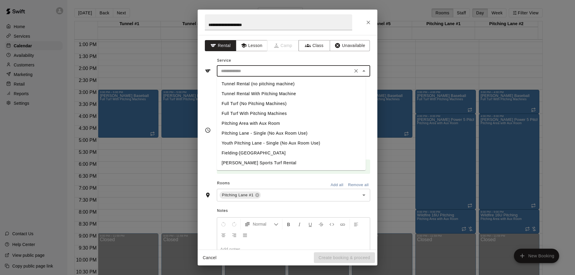
click at [265, 124] on li "Pitching Area with Aux Room" at bounding box center [291, 124] width 149 height 10
type input "**********"
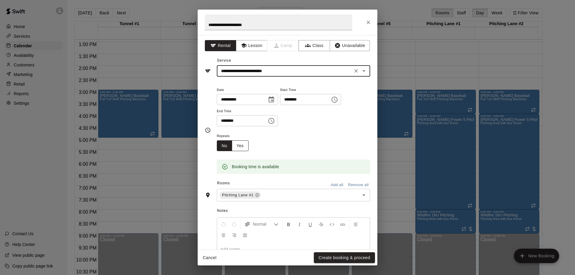
click at [240, 144] on button "Yes" at bounding box center [240, 145] width 17 height 11
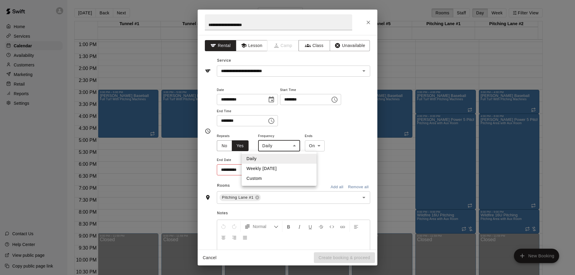
click at [288, 148] on body "Home Services Calendar Availability Customers Marketing Retail Reports Settings…" at bounding box center [287, 142] width 575 height 285
click at [276, 169] on li "Weekly [DATE]" at bounding box center [279, 169] width 75 height 10
type input "******"
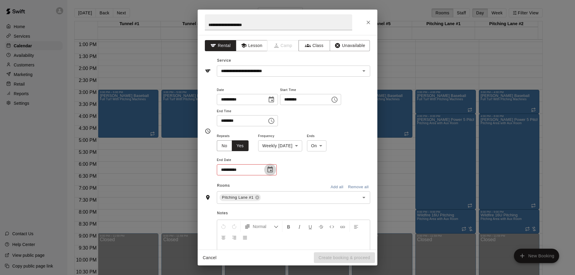
click at [270, 170] on icon "Choose date" at bounding box center [270, 169] width 7 height 7
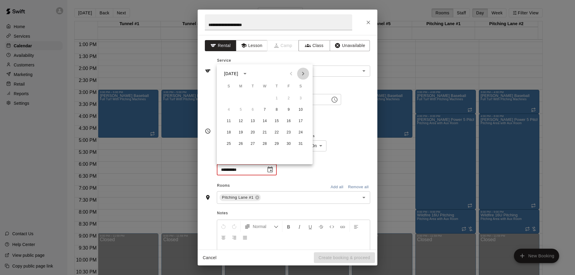
click at [303, 74] on icon "Next month" at bounding box center [303, 73] width 7 height 7
click at [267, 123] on button "18" at bounding box center [264, 121] width 11 height 11
type input "**********"
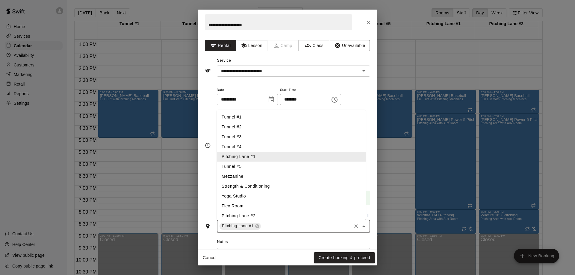
drag, startPoint x: 282, startPoint y: 227, endPoint x: 282, endPoint y: 224, distance: 3.3
click at [282, 227] on input "text" at bounding box center [306, 226] width 89 height 7
click at [257, 212] on li "Pitching Lane #2" at bounding box center [291, 216] width 149 height 10
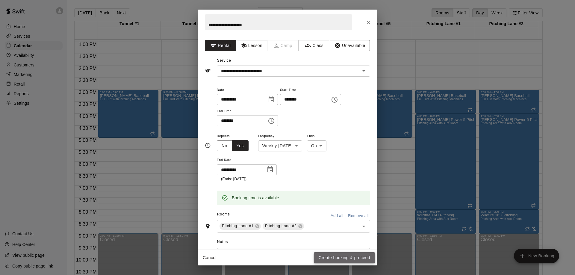
click at [340, 260] on button "Create booking & proceed" at bounding box center [344, 258] width 61 height 11
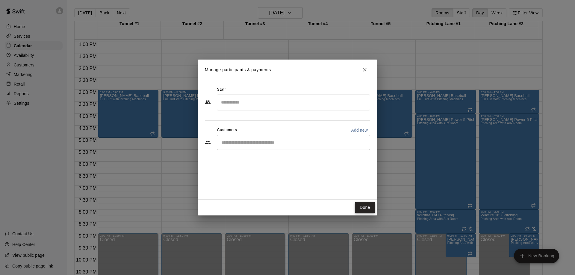
click at [368, 204] on button "Done" at bounding box center [365, 207] width 20 height 11
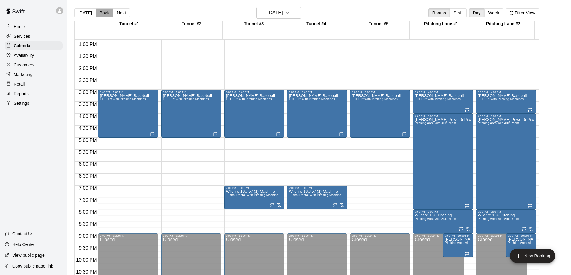
click at [103, 14] on button "Back" at bounding box center [105, 12] width 18 height 9
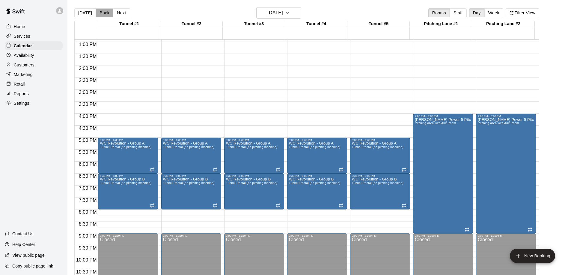
click at [103, 14] on button "Back" at bounding box center [105, 12] width 18 height 9
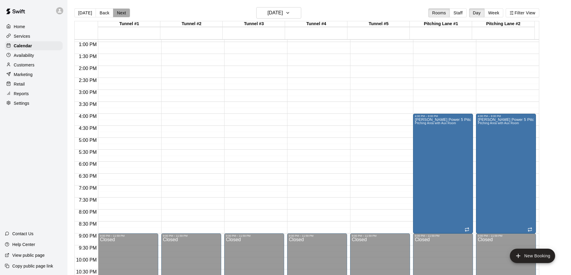
click at [126, 15] on button "Next" at bounding box center [121, 12] width 17 height 9
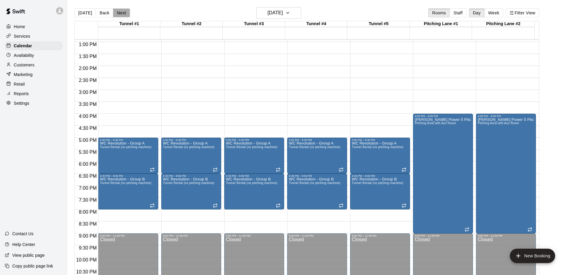
click at [126, 15] on button "Next" at bounding box center [121, 12] width 17 height 9
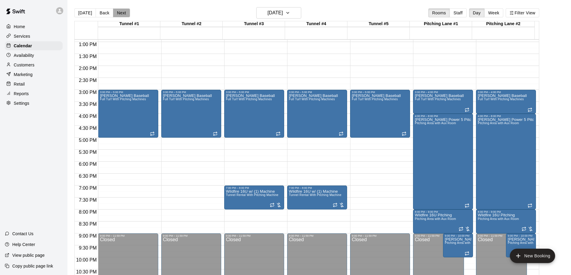
click at [126, 15] on button "Next" at bounding box center [121, 12] width 17 height 9
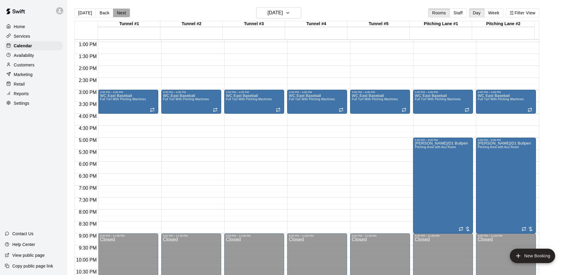
click at [126, 15] on button "Next" at bounding box center [121, 12] width 17 height 9
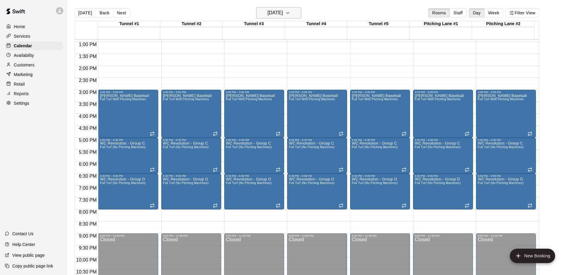
click at [298, 11] on button "[DATE]" at bounding box center [278, 12] width 45 height 11
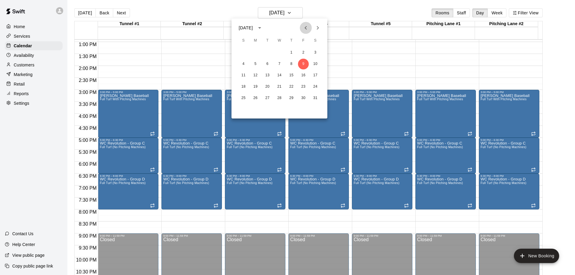
click at [306, 29] on icon "Previous month" at bounding box center [306, 28] width 2 height 4
click at [303, 52] on button "5" at bounding box center [303, 52] width 11 height 11
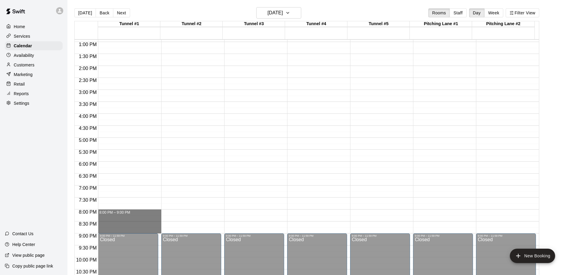
drag, startPoint x: 110, startPoint y: 211, endPoint x: 111, endPoint y: 228, distance: 17.1
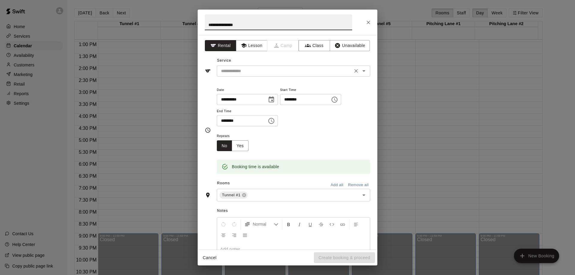
type input "**********"
click at [262, 71] on input "text" at bounding box center [285, 70] width 132 height 7
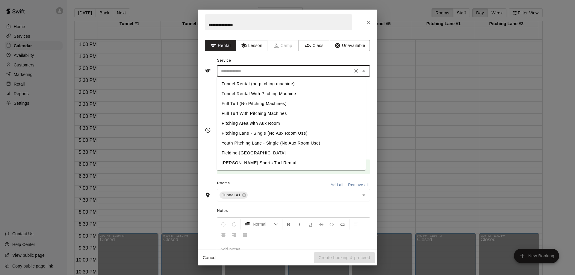
click at [255, 114] on li "Full Turf With Pitching Machines" at bounding box center [291, 114] width 149 height 10
type input "**********"
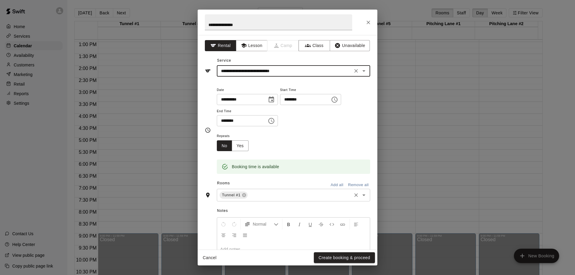
click at [260, 195] on input "text" at bounding box center [300, 195] width 102 height 7
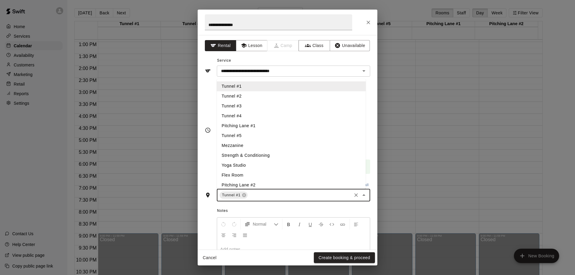
click at [254, 96] on li "Tunnel #2" at bounding box center [291, 96] width 149 height 10
click at [253, 108] on li "Tunnel #3" at bounding box center [291, 106] width 149 height 10
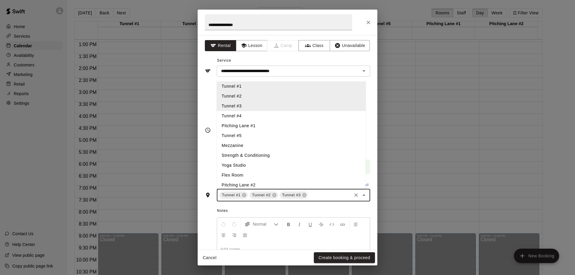
click at [253, 118] on li "Tunnel #4" at bounding box center [291, 116] width 149 height 10
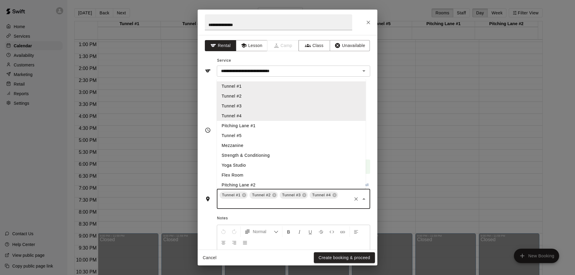
click at [254, 137] on li "Tunnel #5" at bounding box center [291, 136] width 149 height 10
click at [261, 126] on li "Pitching Lane #1" at bounding box center [291, 126] width 149 height 10
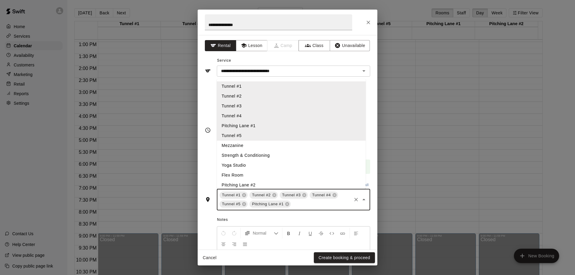
click at [259, 185] on li "Pitching Lane #2" at bounding box center [291, 185] width 149 height 10
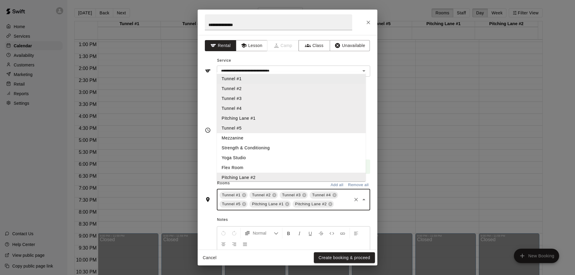
click at [319, 57] on div "**********" at bounding box center [287, 66] width 165 height 21
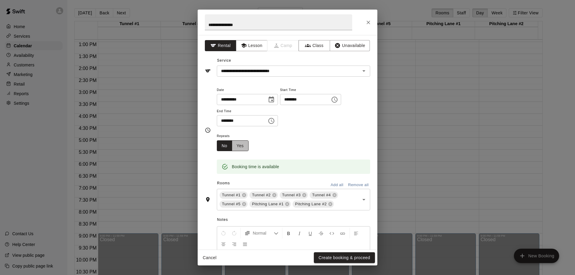
click at [242, 146] on button "Yes" at bounding box center [240, 145] width 17 height 11
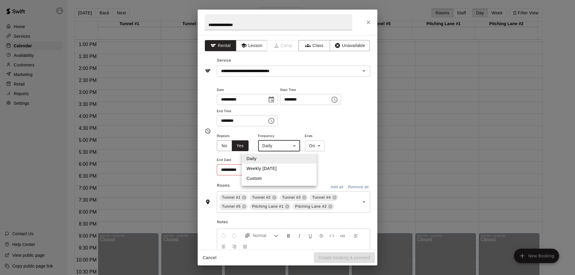
click at [292, 146] on body "Home Services Calendar Availability Customers Marketing Retail Reports Settings…" at bounding box center [287, 142] width 575 height 285
click at [279, 169] on li "Weekly [DATE]" at bounding box center [279, 169] width 75 height 10
type input "******"
click at [271, 173] on icon "Choose date" at bounding box center [269, 170] width 5 height 6
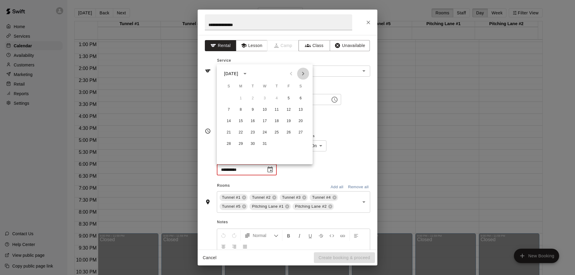
click at [301, 74] on icon "Next month" at bounding box center [303, 73] width 7 height 7
click at [289, 132] on button "27" at bounding box center [288, 132] width 11 height 11
type input "**********"
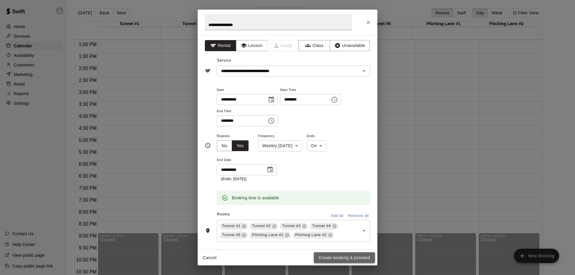
click at [332, 257] on button "Create booking & proceed" at bounding box center [344, 258] width 61 height 11
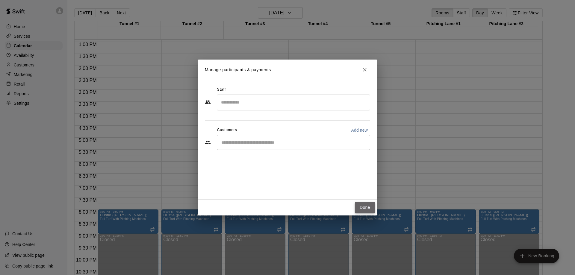
click at [365, 208] on button "Done" at bounding box center [365, 207] width 20 height 11
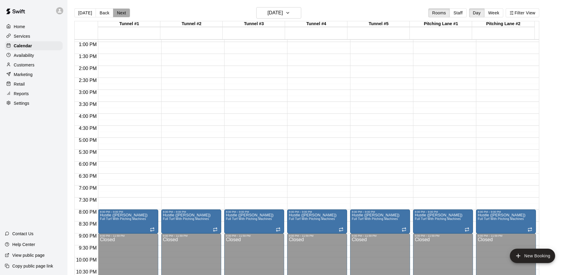
click at [125, 11] on button "Next" at bounding box center [121, 12] width 17 height 9
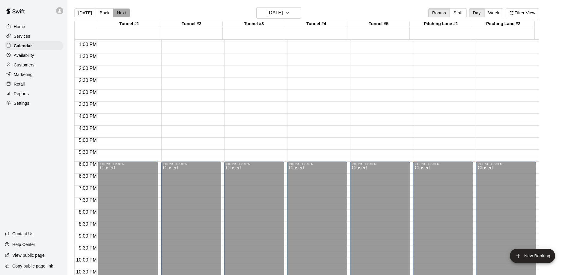
click at [125, 11] on button "Next" at bounding box center [121, 12] width 17 height 9
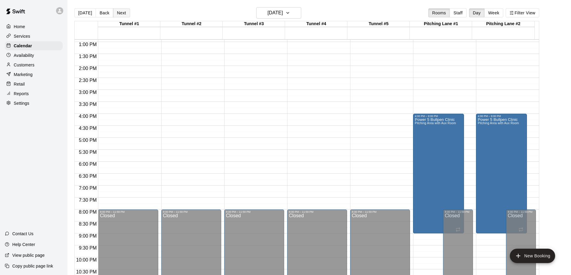
click at [125, 11] on button "Next" at bounding box center [121, 12] width 17 height 9
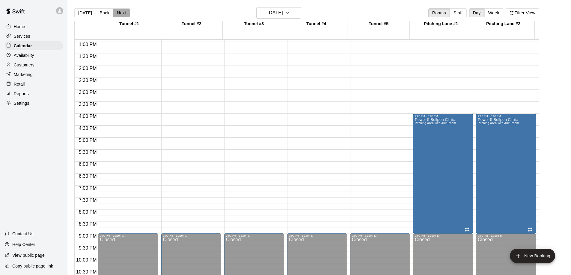
click at [125, 11] on button "Next" at bounding box center [121, 12] width 17 height 9
click at [290, 11] on icon "button" at bounding box center [287, 12] width 5 height 7
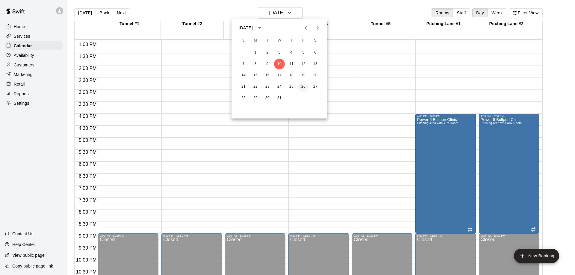
click at [303, 86] on button "26" at bounding box center [303, 86] width 11 height 11
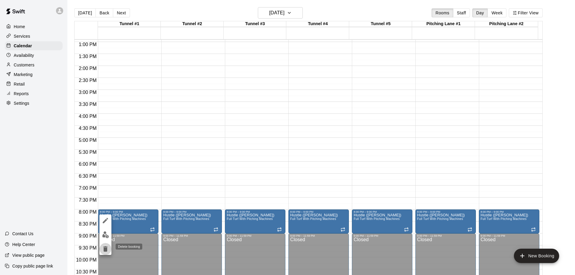
click at [106, 252] on icon "delete" at bounding box center [105, 249] width 4 height 5
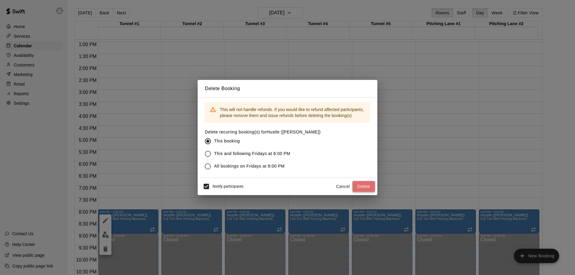
click at [363, 185] on button "Delete" at bounding box center [364, 186] width 22 height 11
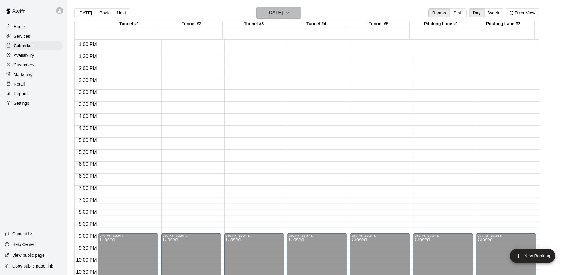
click at [299, 15] on button "[DATE]" at bounding box center [278, 12] width 45 height 11
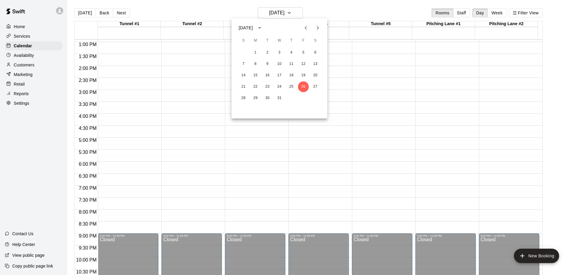
click at [316, 26] on icon "Next month" at bounding box center [317, 27] width 7 height 7
click at [303, 55] on button "2" at bounding box center [303, 52] width 11 height 11
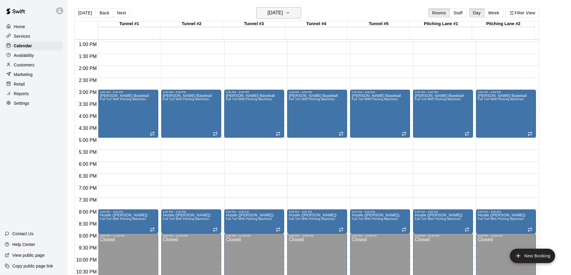
click at [290, 11] on icon "button" at bounding box center [287, 12] width 5 height 7
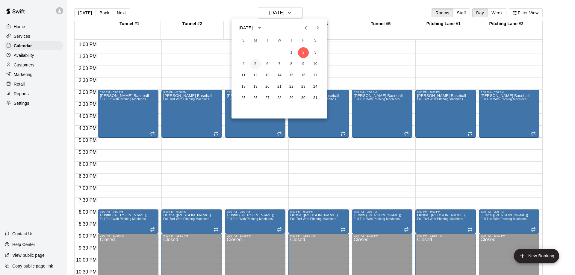
click at [256, 63] on button "5" at bounding box center [255, 64] width 11 height 11
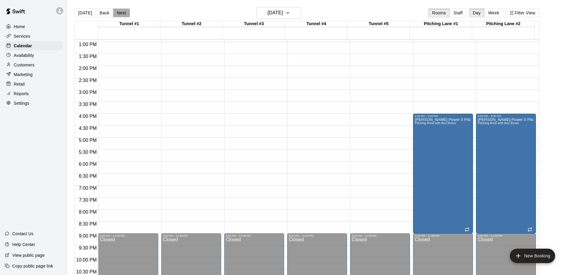
click at [120, 12] on button "Next" at bounding box center [121, 12] width 17 height 9
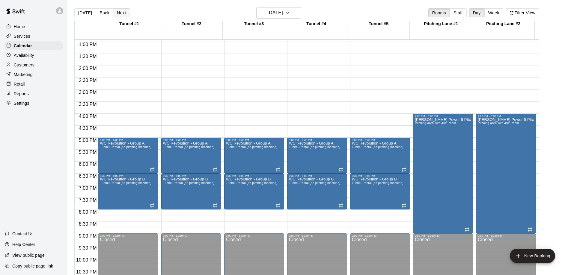
click at [120, 13] on button "Next" at bounding box center [121, 12] width 17 height 9
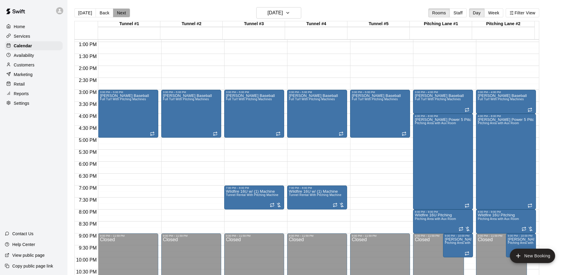
click at [120, 13] on button "Next" at bounding box center [121, 12] width 17 height 9
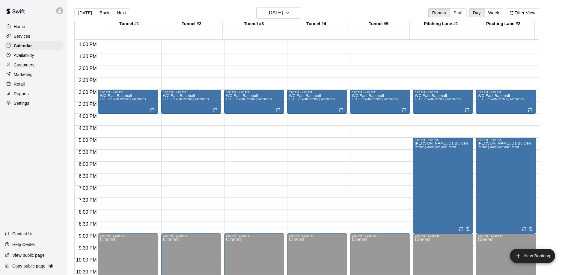
drag, startPoint x: 40, startPoint y: 0, endPoint x: 19, endPoint y: 146, distance: 147.8
click at [17, 151] on div "Home Services Calendar Availability Customers Marketing Retail Reports Settings…" at bounding box center [33, 137] width 67 height 275
click at [81, 13] on button "[DATE]" at bounding box center [85, 12] width 22 height 9
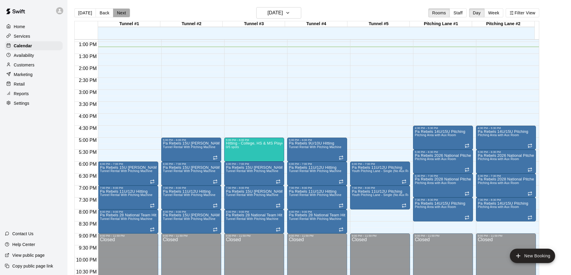
click at [121, 11] on button "Next" at bounding box center [121, 12] width 17 height 9
